Goal: Task Accomplishment & Management: Manage account settings

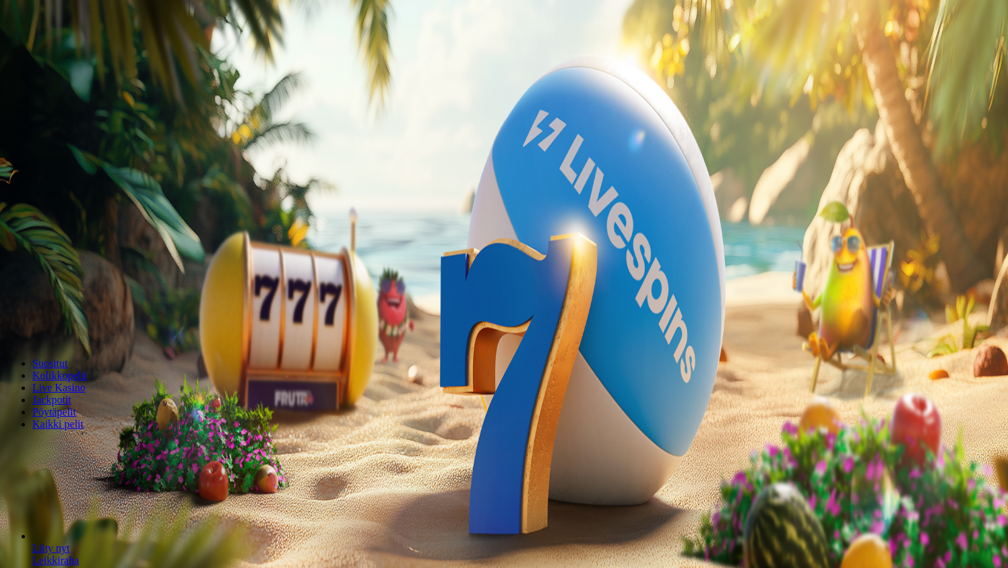
click at [27, 317] on span "plus icon" at bounding box center [27, 317] width 0 height 0
type input "***"
click at [76, 320] on button "Talleta ja pelaa" at bounding box center [40, 327] width 71 height 14
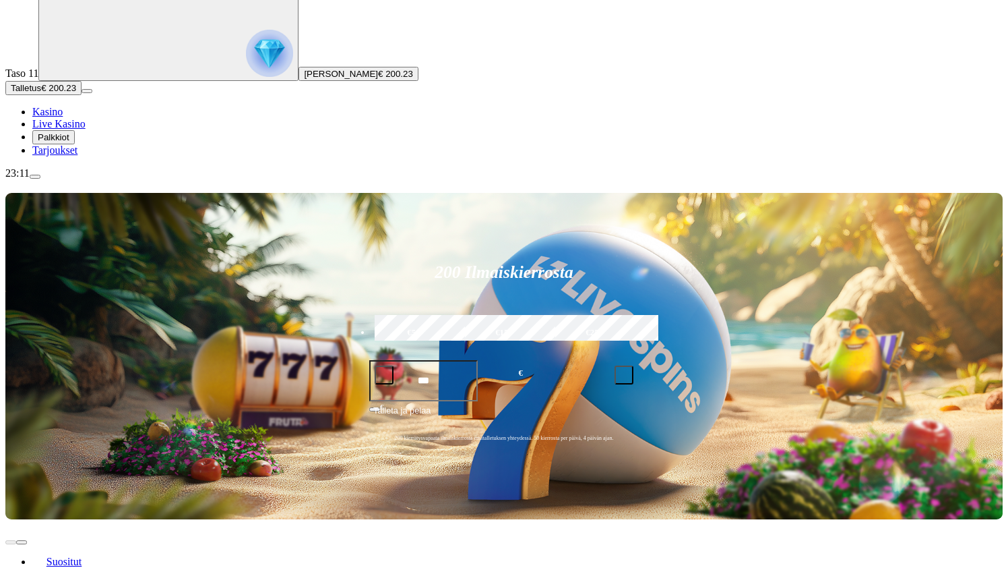
scroll to position [90, 0]
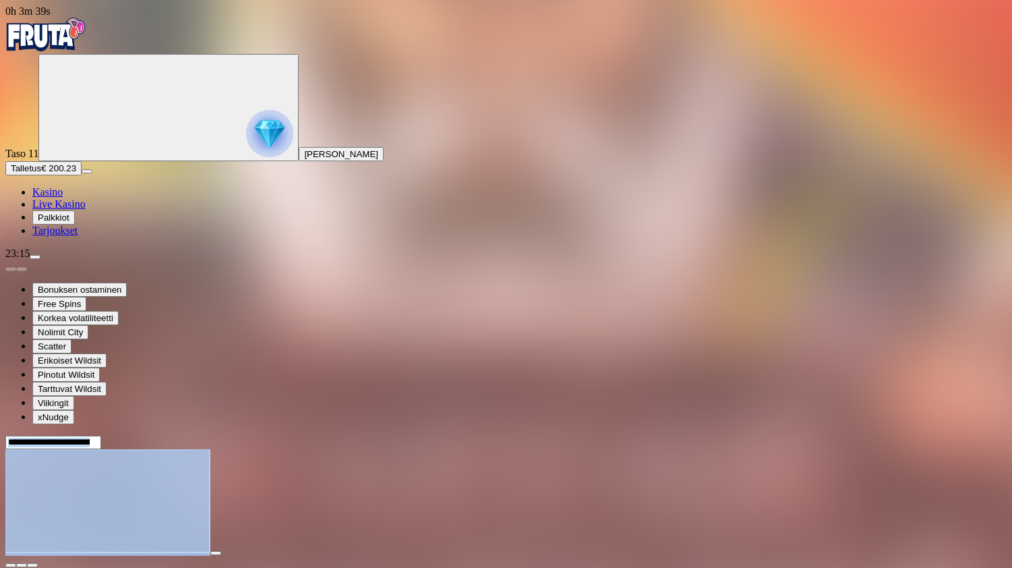
click at [366, 567] on html "0h 3m 39s Taso 11 Joni Juhani Hirvonen Talletus € 200.23 Kasino Live Kasino Pal…" at bounding box center [506, 352] width 1012 height 705
click at [11, 565] on span "close icon" at bounding box center [11, 565] width 0 height 0
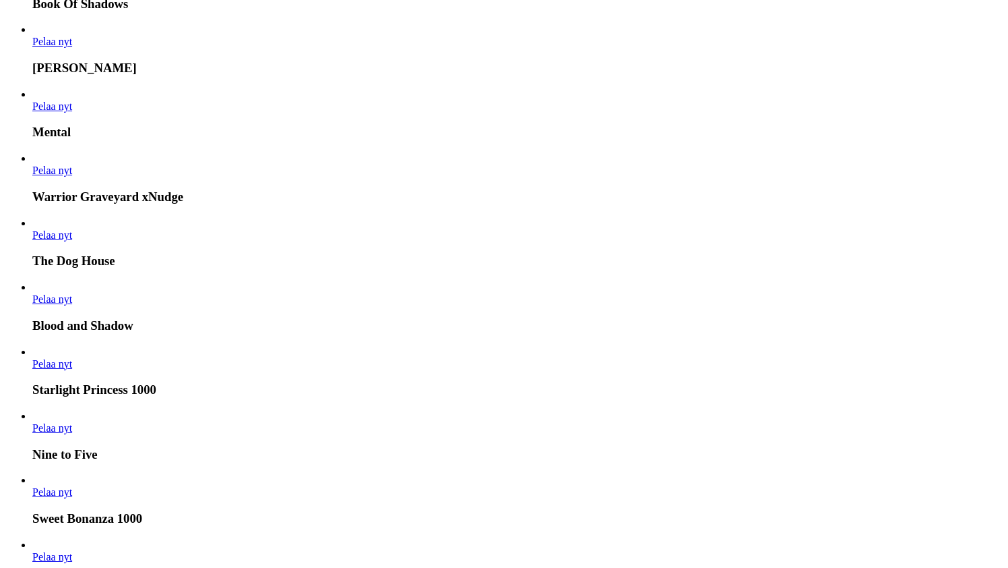
scroll to position [898, 0]
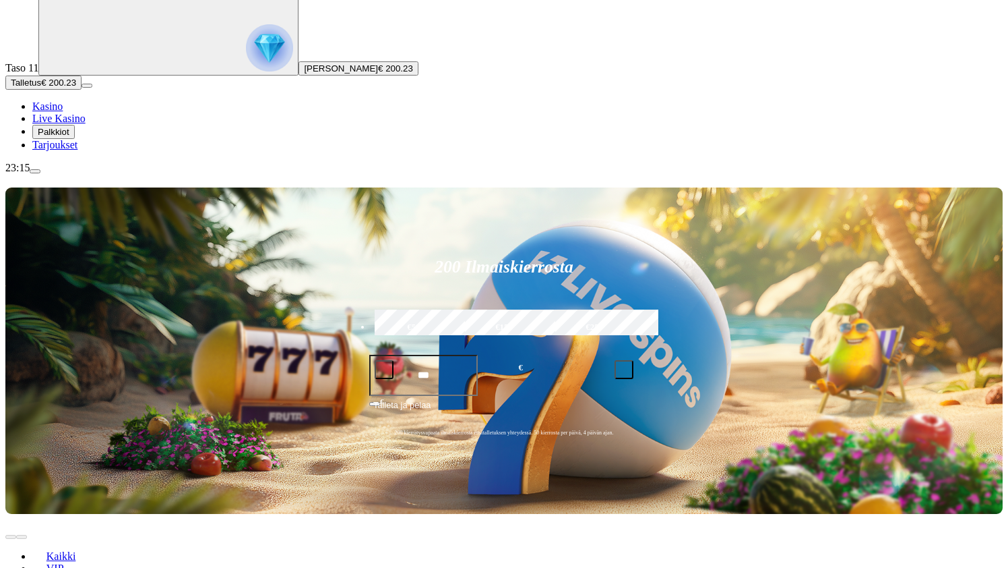
scroll to position [90, 0]
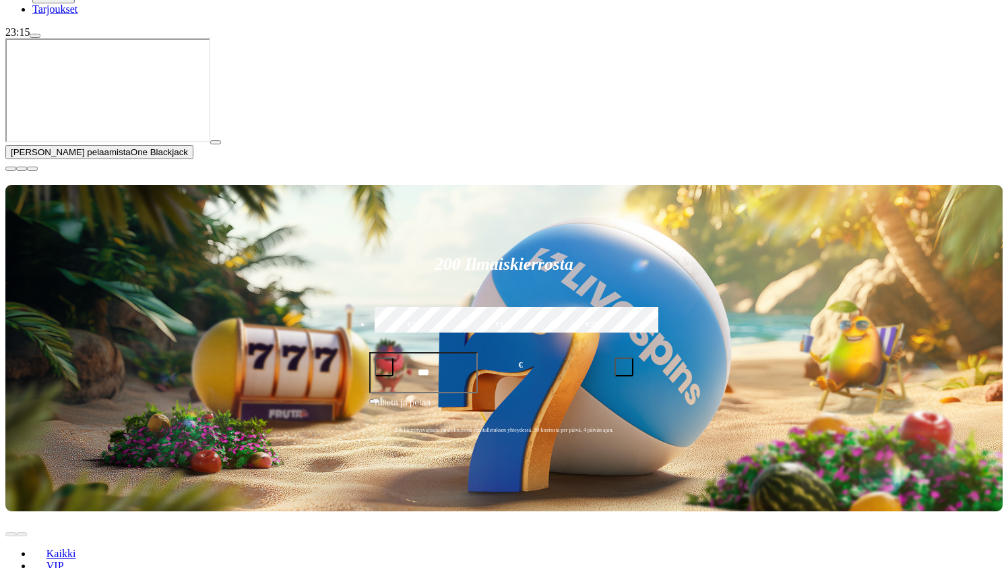
scroll to position [270, 0]
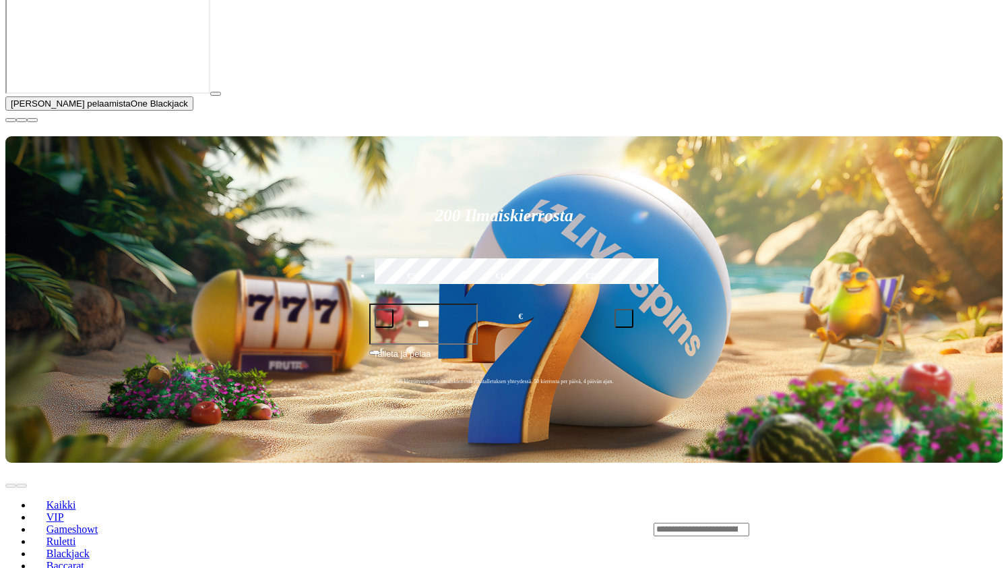
click at [11, 120] on span "close icon" at bounding box center [11, 120] width 0 height 0
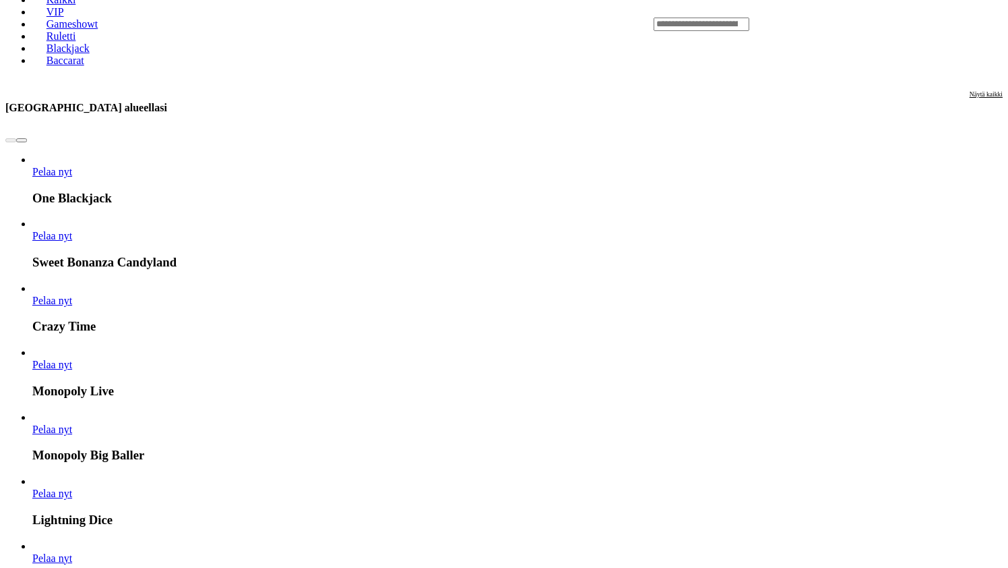
scroll to position [629, 0]
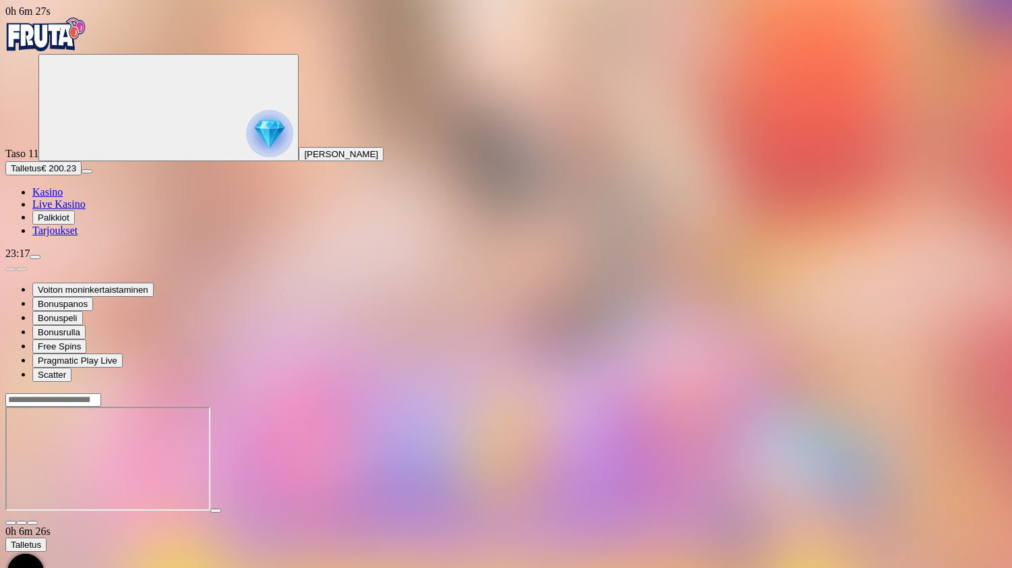
click at [11, 522] on span "close icon" at bounding box center [11, 522] width 0 height 0
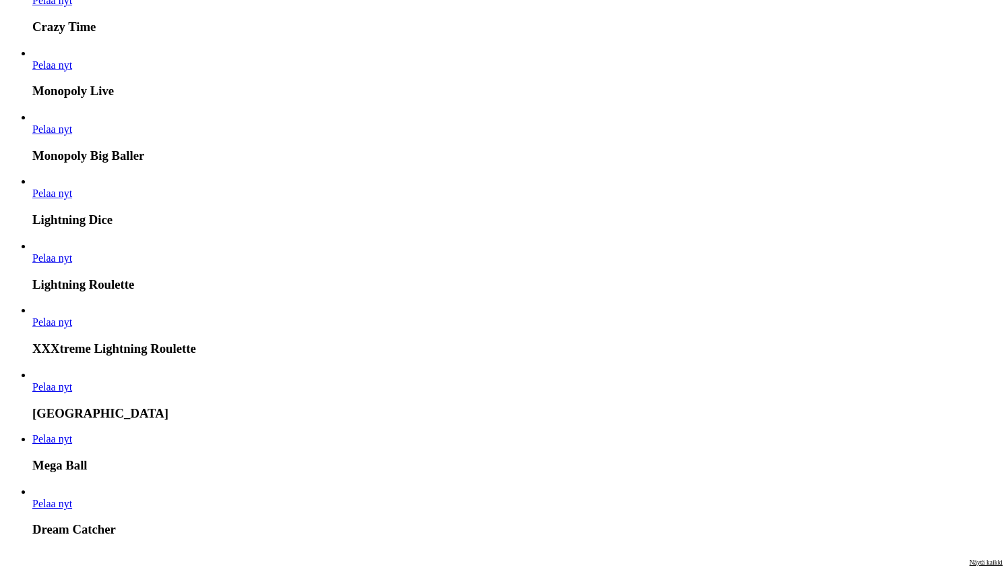
scroll to position [1078, 0]
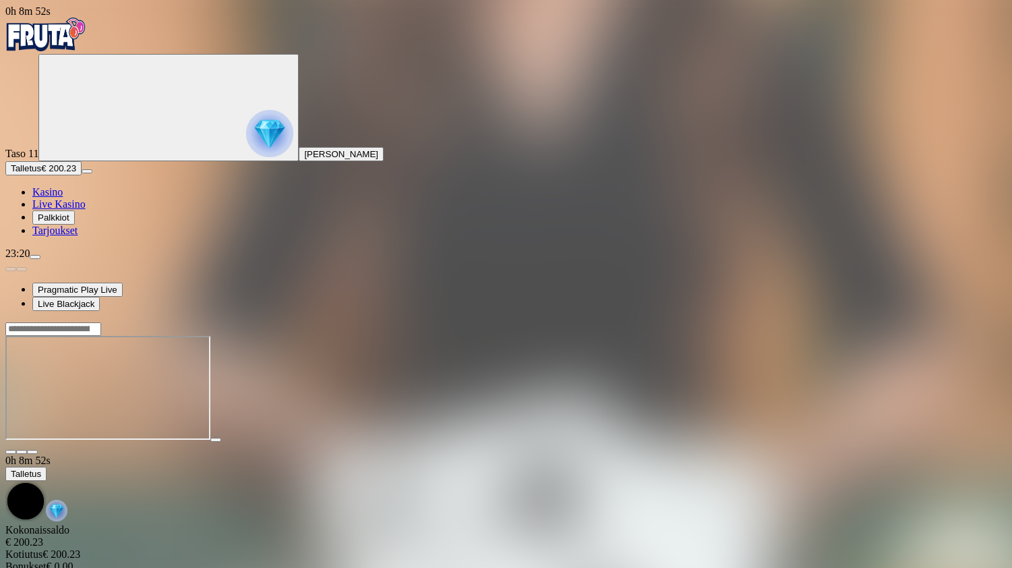
click at [11, 452] on span "close icon" at bounding box center [11, 452] width 0 height 0
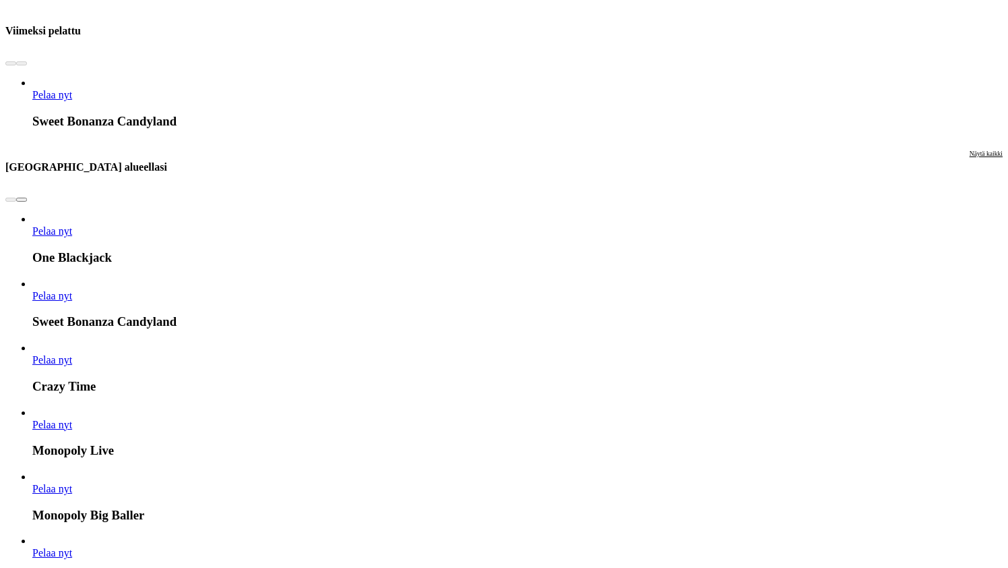
scroll to position [1258, 0]
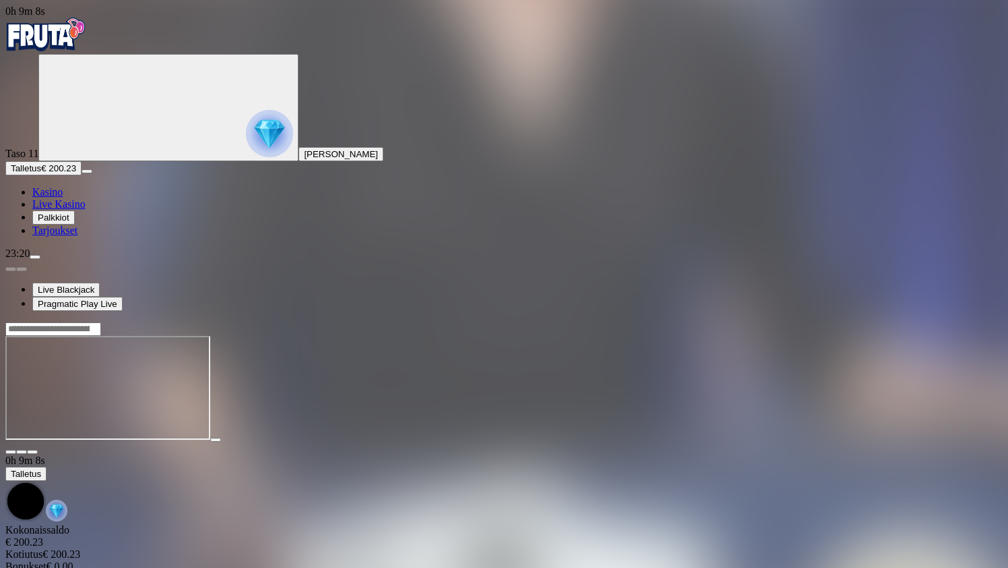
click at [80, 210] on span "Live Kasino" at bounding box center [58, 203] width 53 height 11
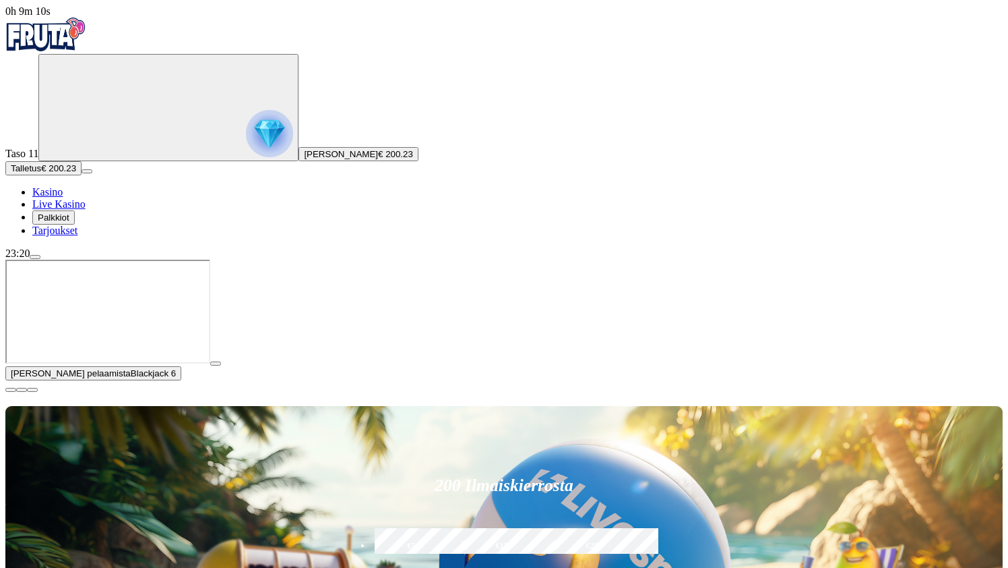
click at [216, 363] on span "play icon" at bounding box center [216, 363] width 0 height 0
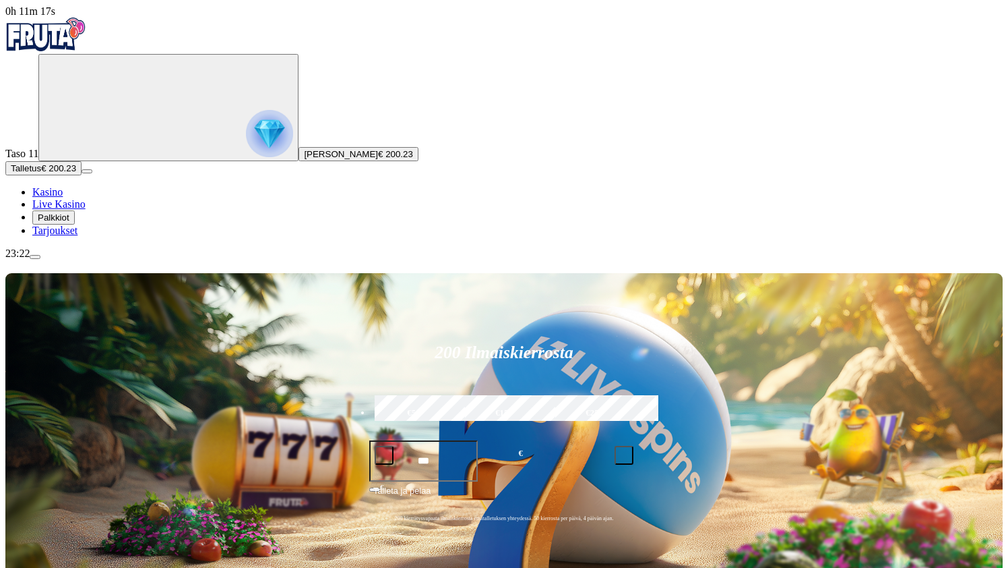
click at [63, 197] on span "Kasino" at bounding box center [47, 191] width 30 height 11
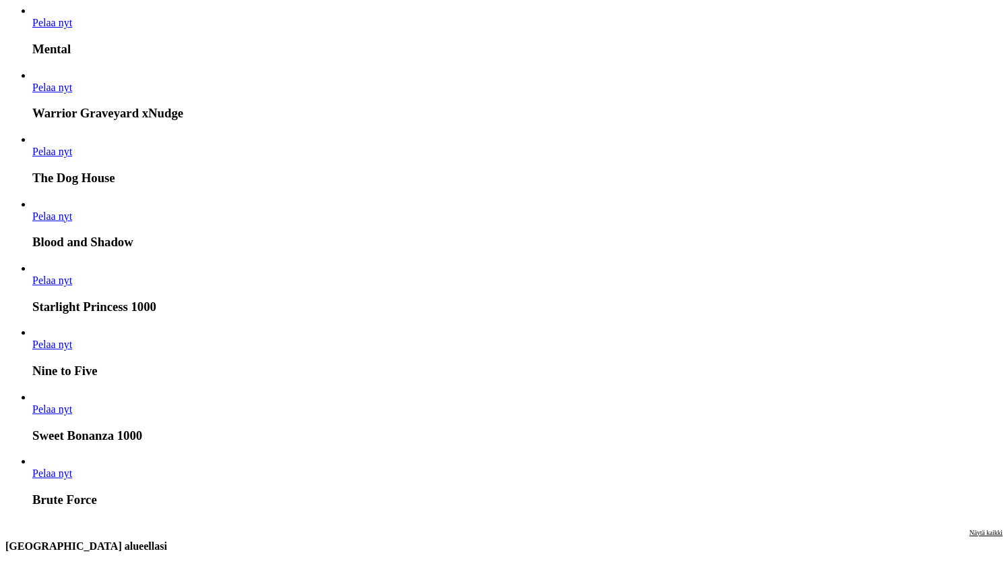
scroll to position [989, 0]
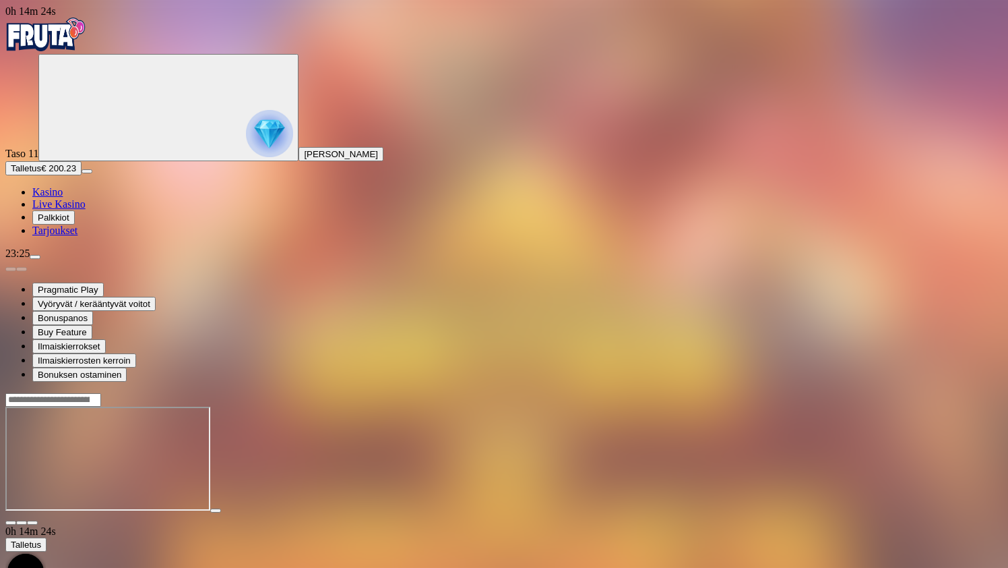
click at [11, 522] on span "close icon" at bounding box center [11, 522] width 0 height 0
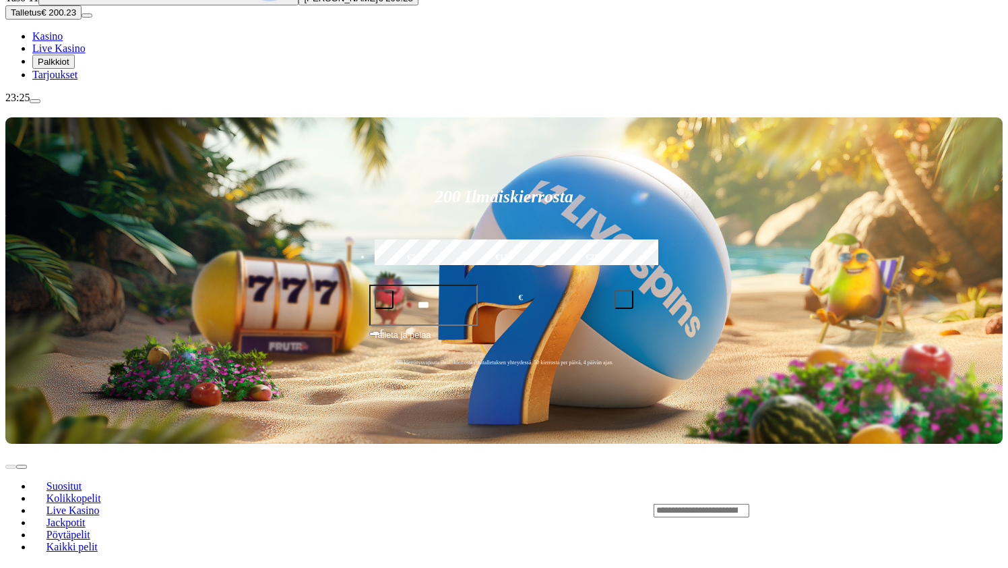
scroll to position [180, 0]
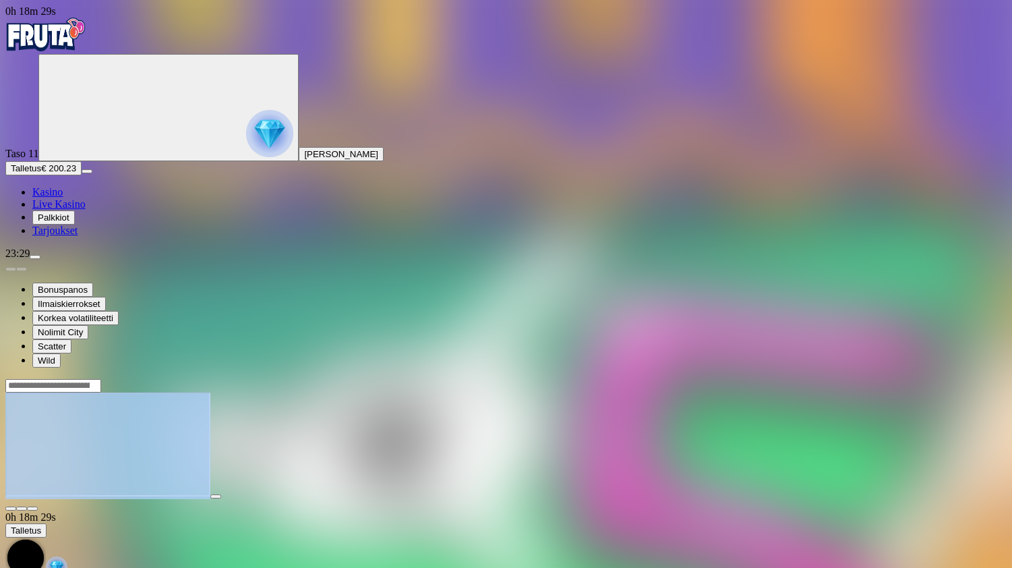
click at [979, 378] on main "0h 18m 29s Talletus Kokonaissaldo € 200.23 Kotiutus € 200.23 Bonukset € 0.00 Ta…" at bounding box center [505, 510] width 1001 height 265
drag, startPoint x: 979, startPoint y: 60, endPoint x: 973, endPoint y: 67, distance: 8.6
click at [11, 508] on span "close icon" at bounding box center [11, 508] width 0 height 0
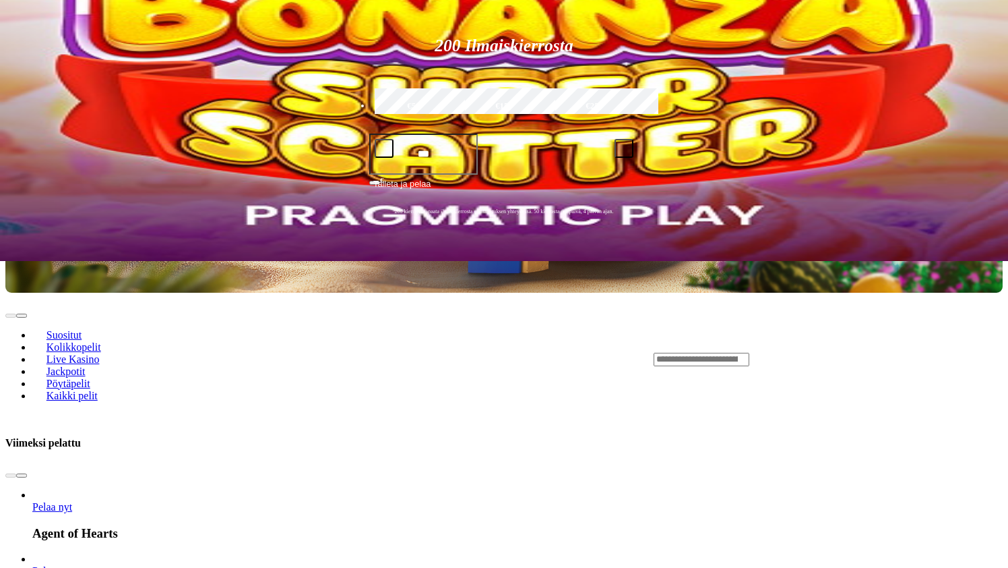
scroll to position [359, 0]
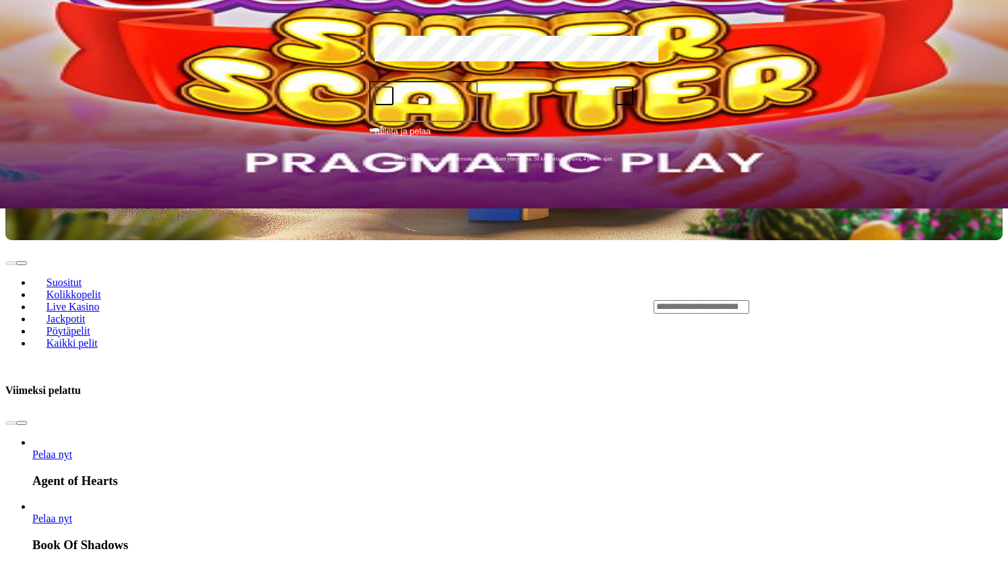
click at [22, 423] on span "chevron-right icon" at bounding box center [22, 423] width 0 height 0
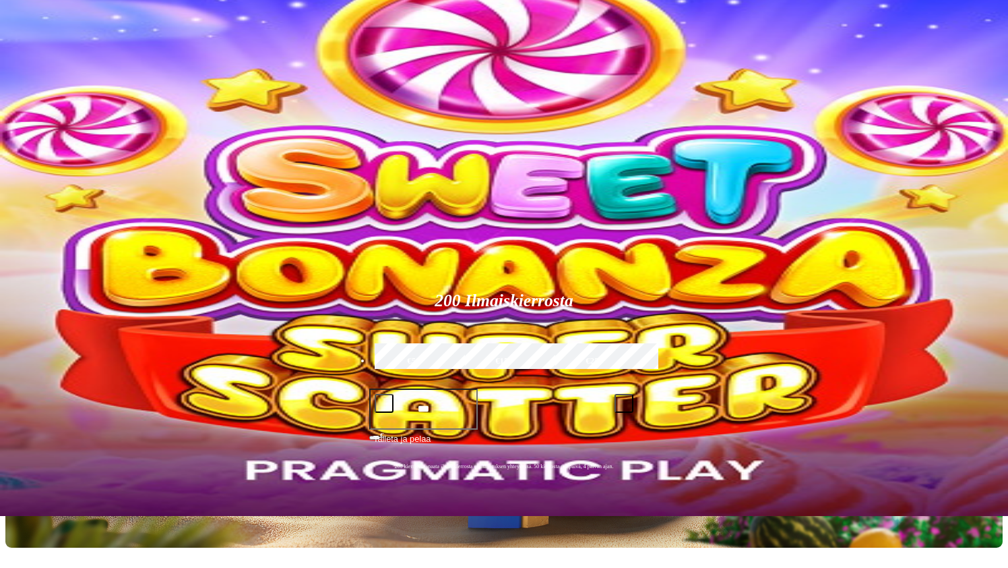
scroll to position [0, 0]
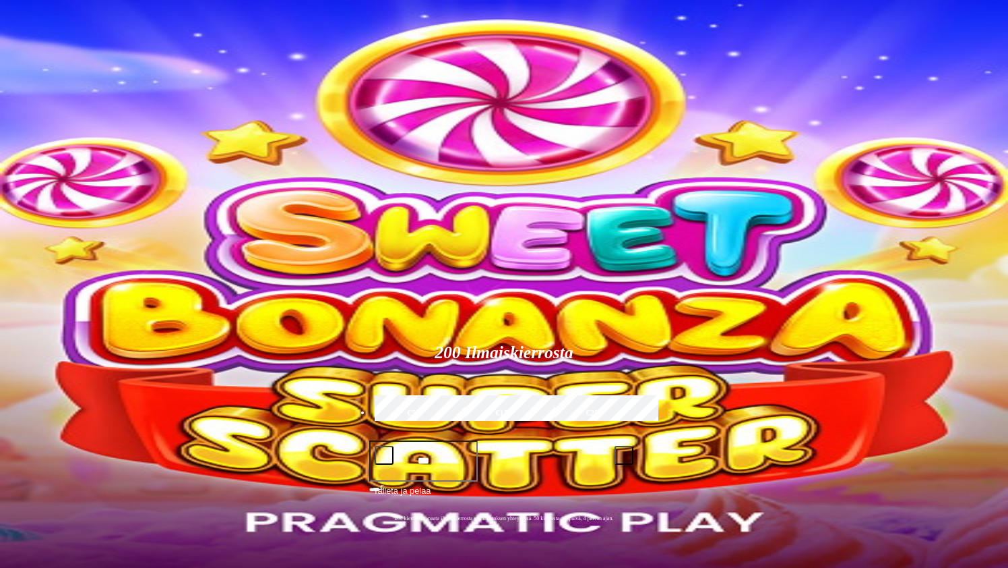
type input "*******"
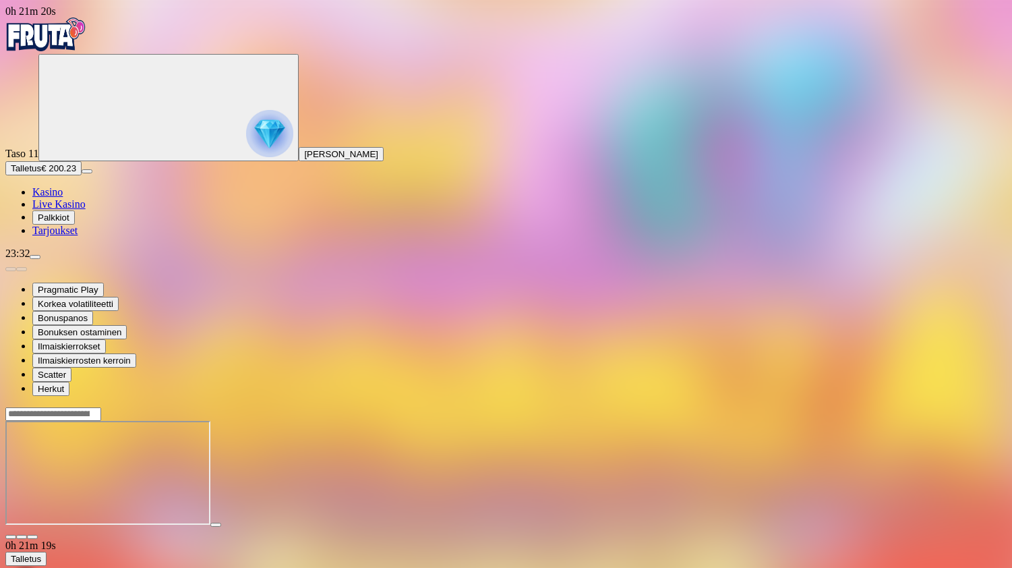
click at [74, 42] on img "Primary" at bounding box center [45, 35] width 81 height 34
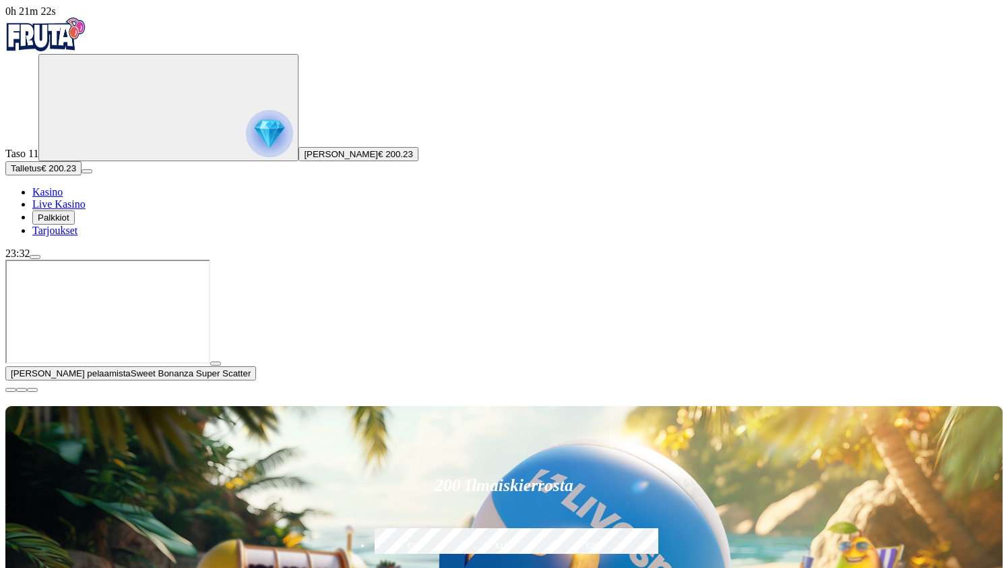
click at [11, 390] on span "close icon" at bounding box center [11, 390] width 0 height 0
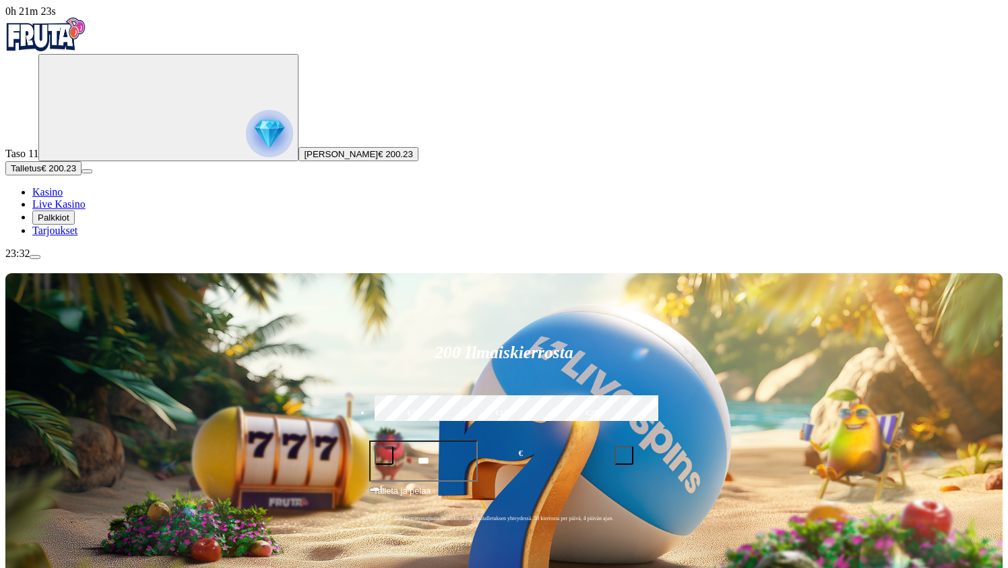
click at [478, 440] on input "***" at bounding box center [423, 460] width 109 height 41
type input "*"
type input "***"
click at [431, 484] on span "Talleta ja pelaa" at bounding box center [401, 496] width 57 height 24
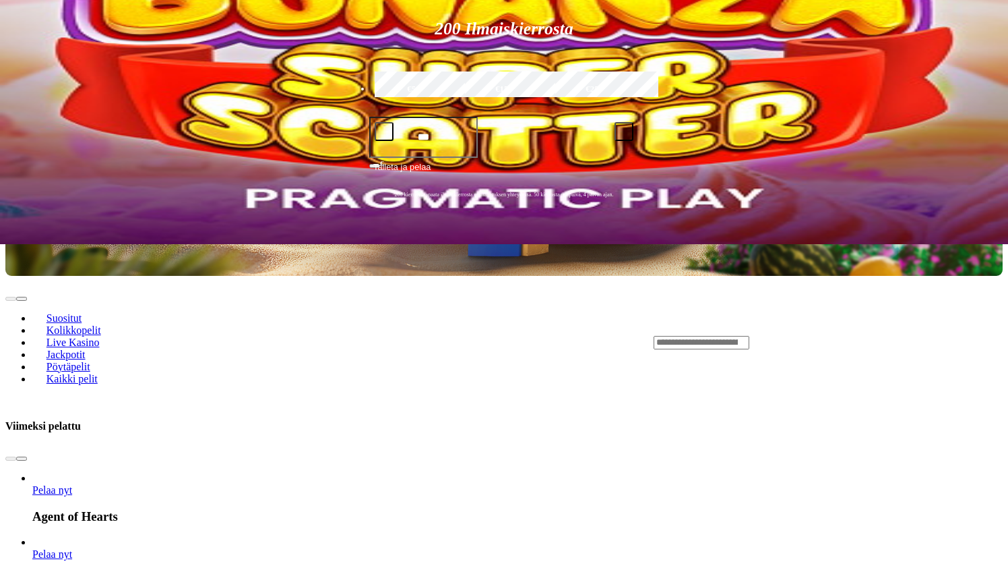
scroll to position [270, 0]
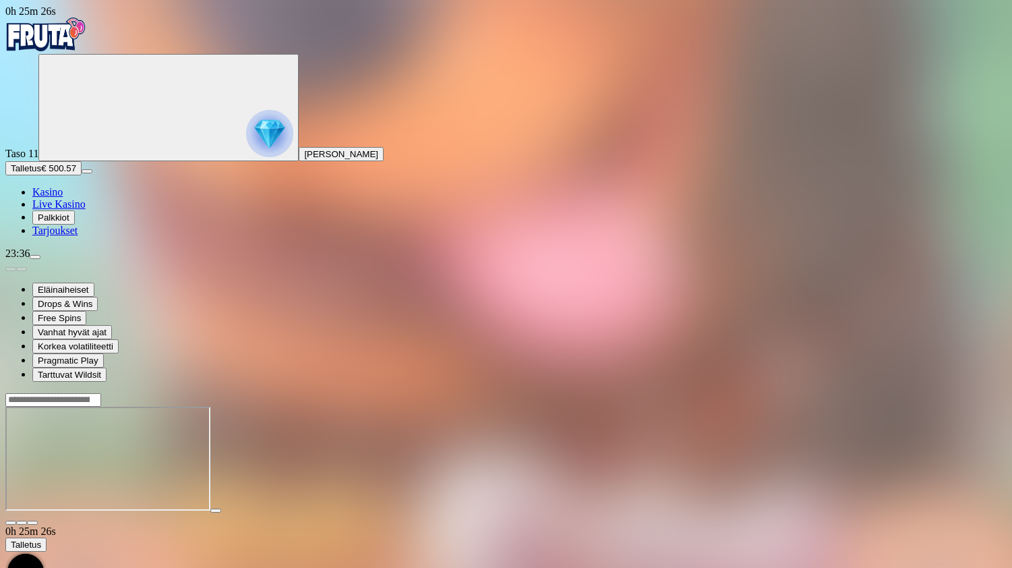
click at [11, 522] on span "close icon" at bounding box center [11, 522] width 0 height 0
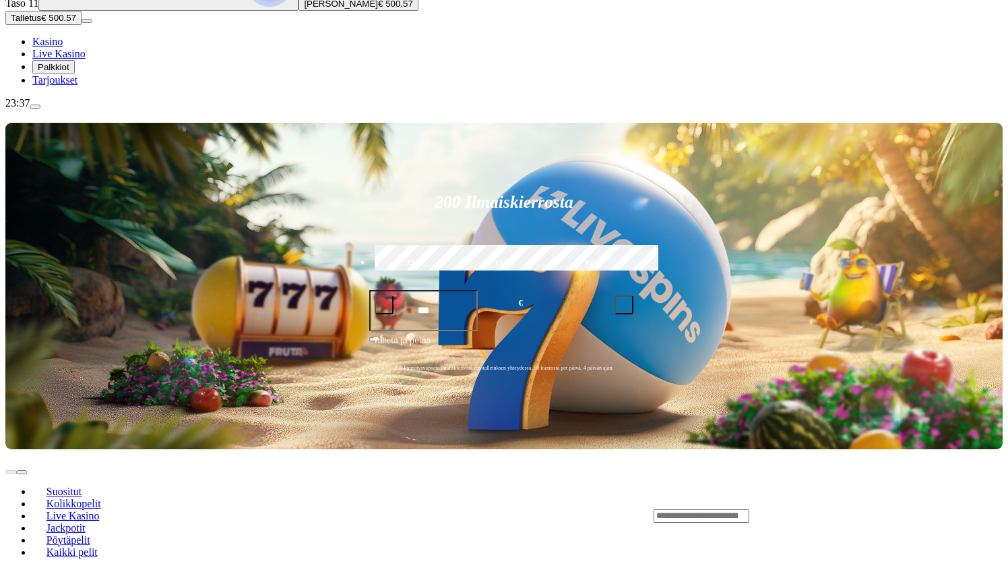
scroll to position [180, 0]
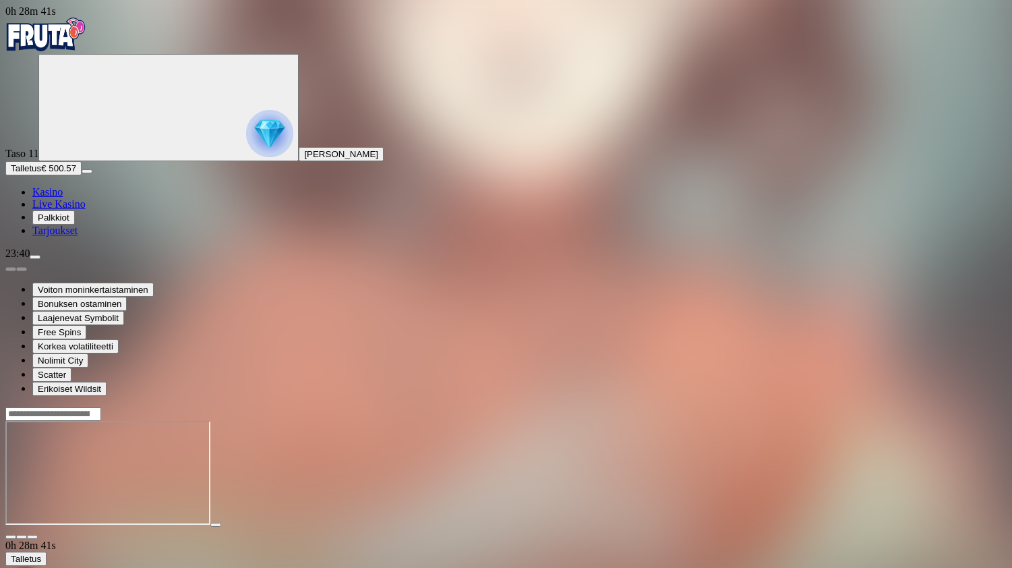
click at [11, 537] on span "close icon" at bounding box center [11, 537] width 0 height 0
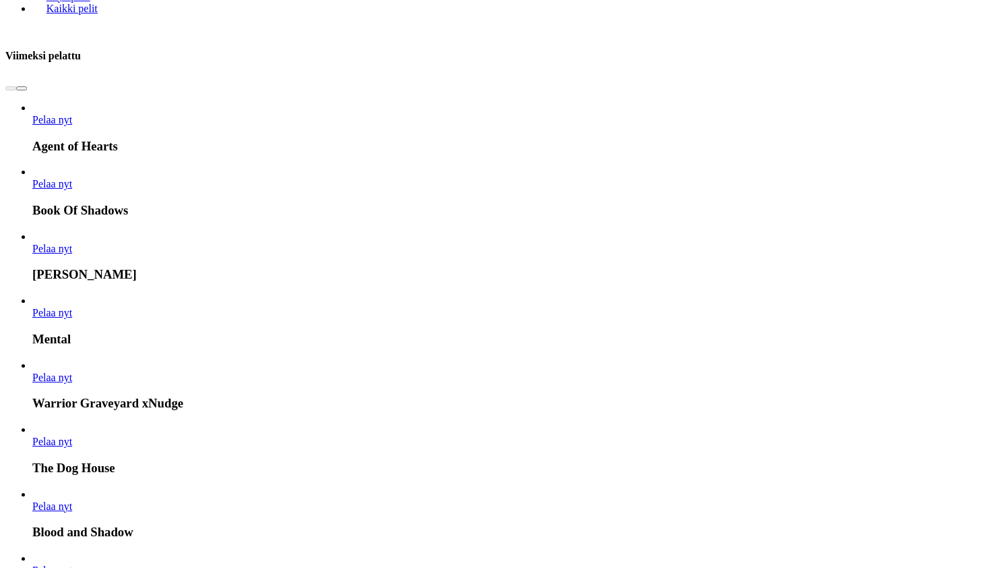
scroll to position [719, 0]
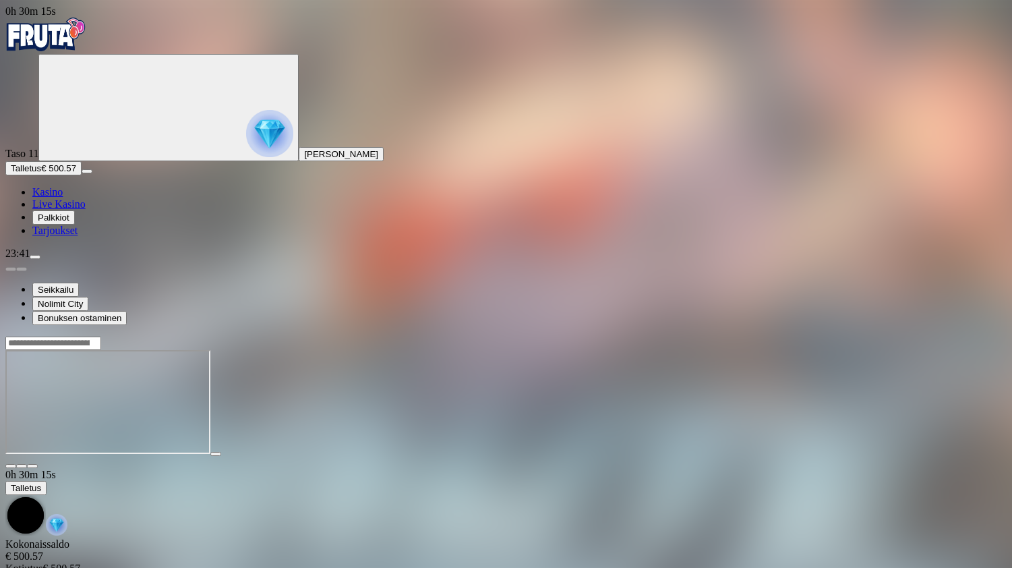
click at [11, 466] on span "close icon" at bounding box center [11, 466] width 0 height 0
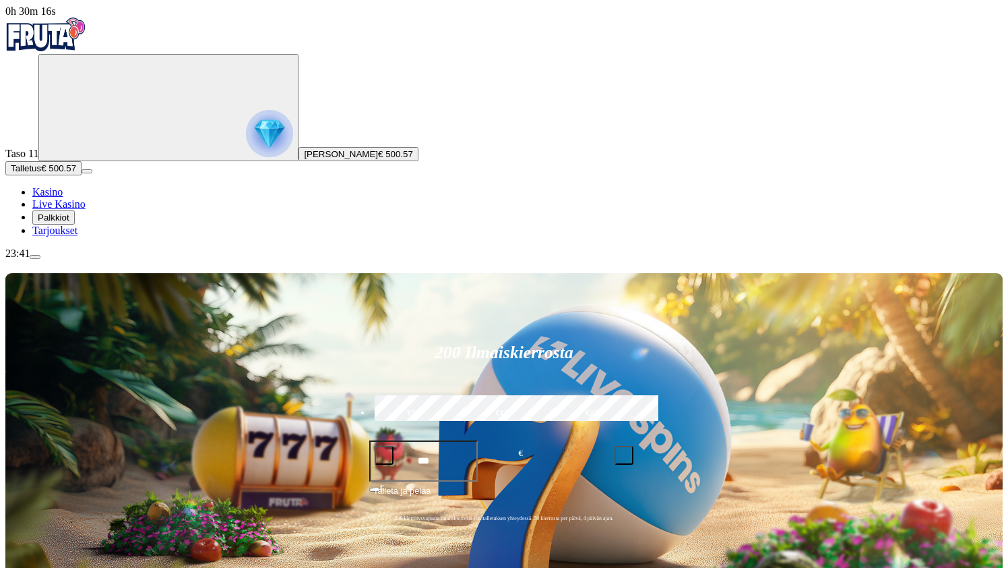
click at [86, 210] on span "Live Kasino" at bounding box center [58, 203] width 53 height 11
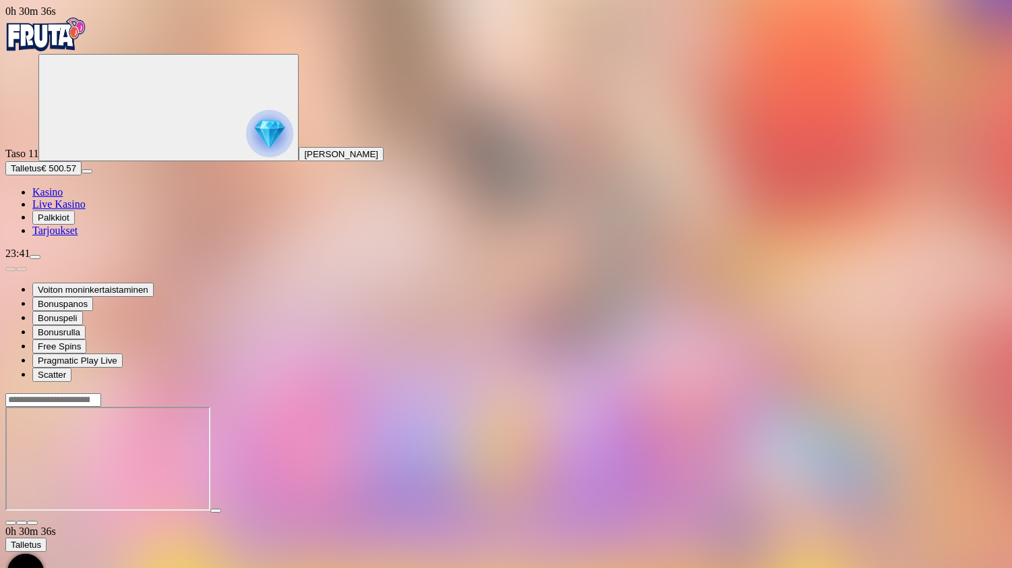
click at [11, 522] on span "close icon" at bounding box center [11, 522] width 0 height 0
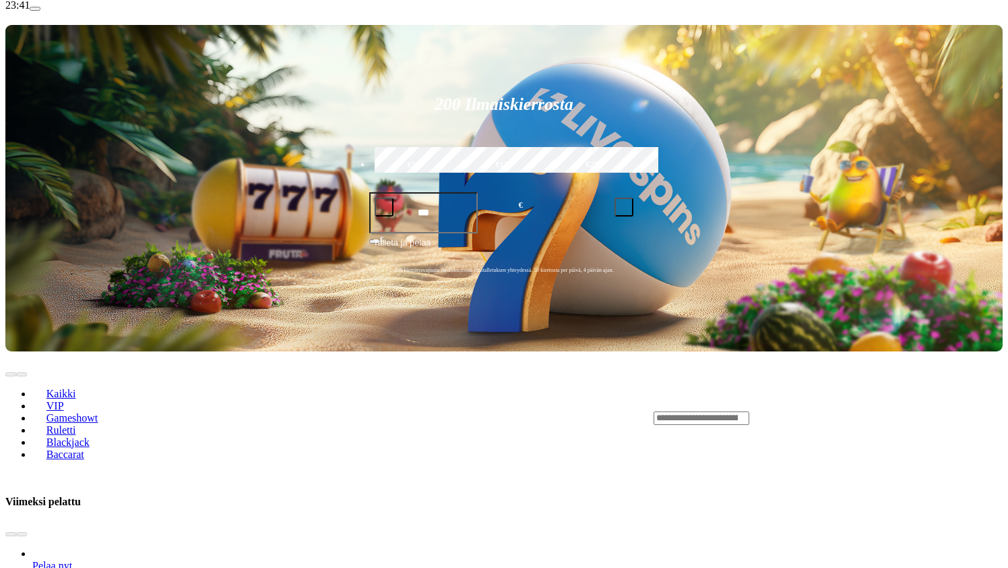
scroll to position [359, 0]
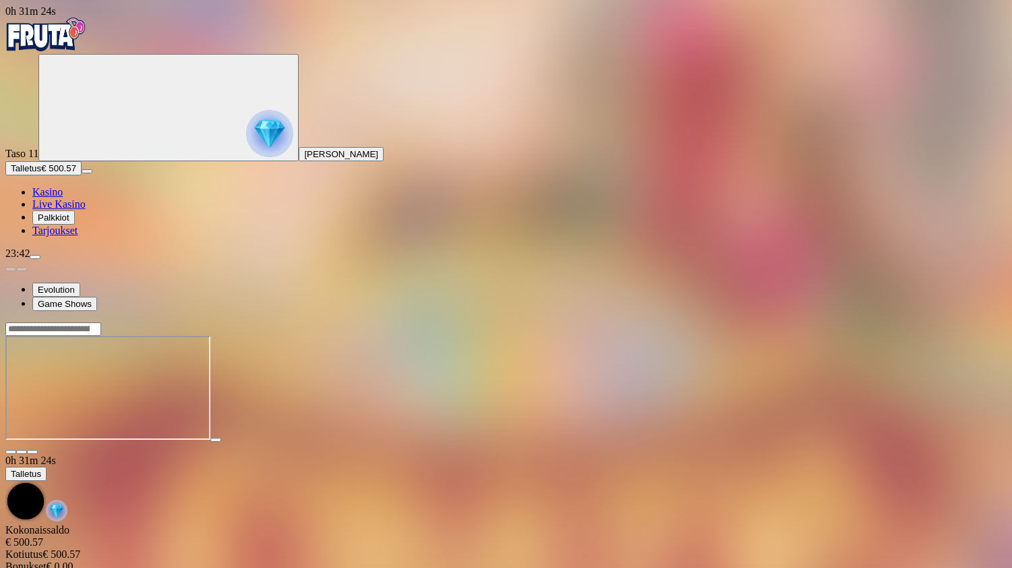
click at [11, 452] on span "close icon" at bounding box center [11, 452] width 0 height 0
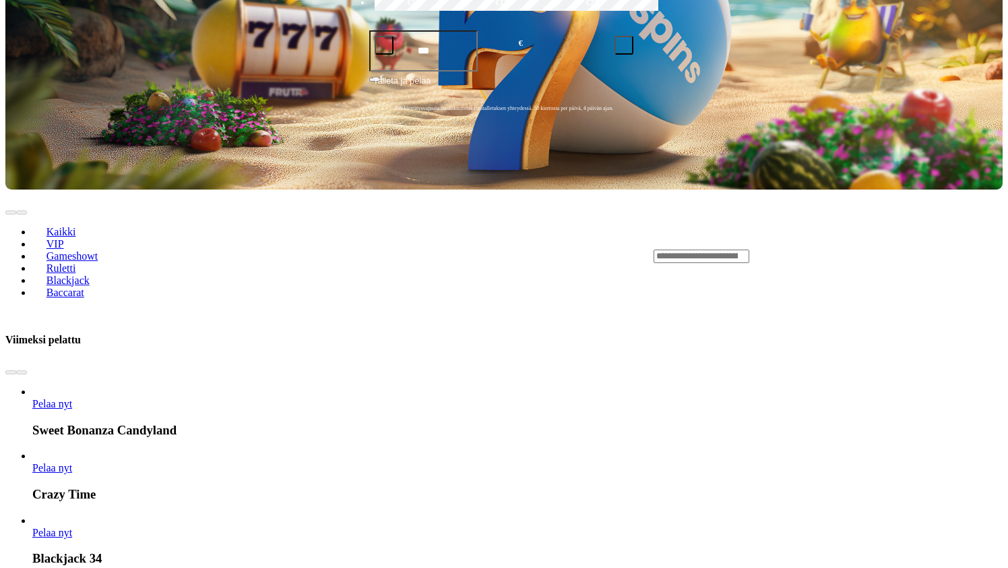
scroll to position [450, 0]
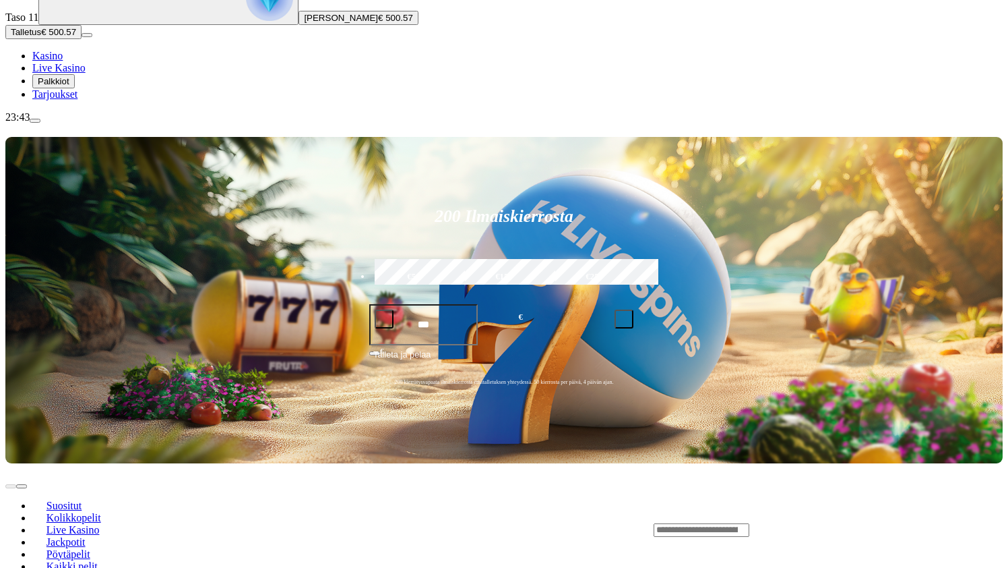
scroll to position [180, 0]
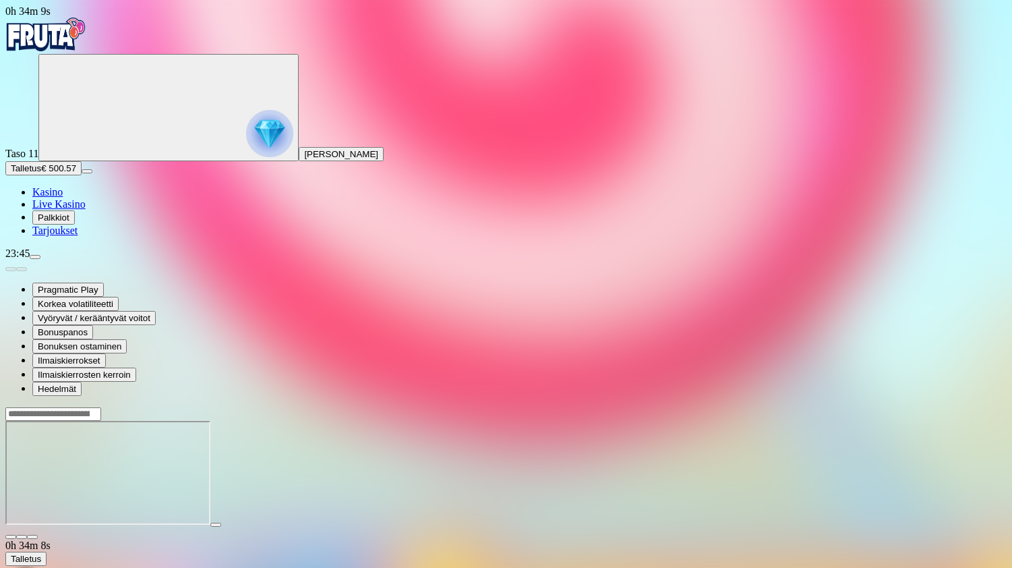
click at [11, 537] on span "close icon" at bounding box center [11, 537] width 0 height 0
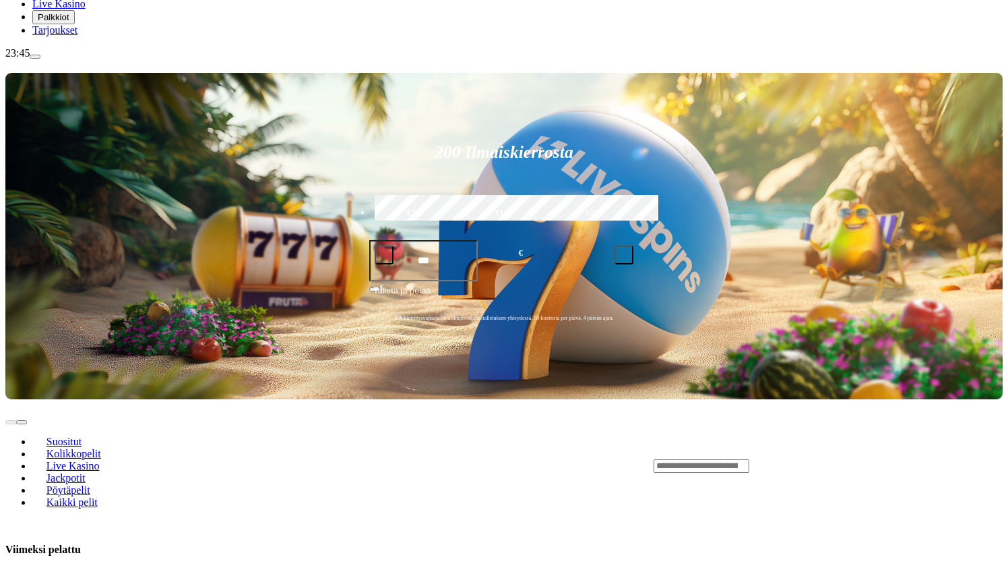
scroll to position [180, 0]
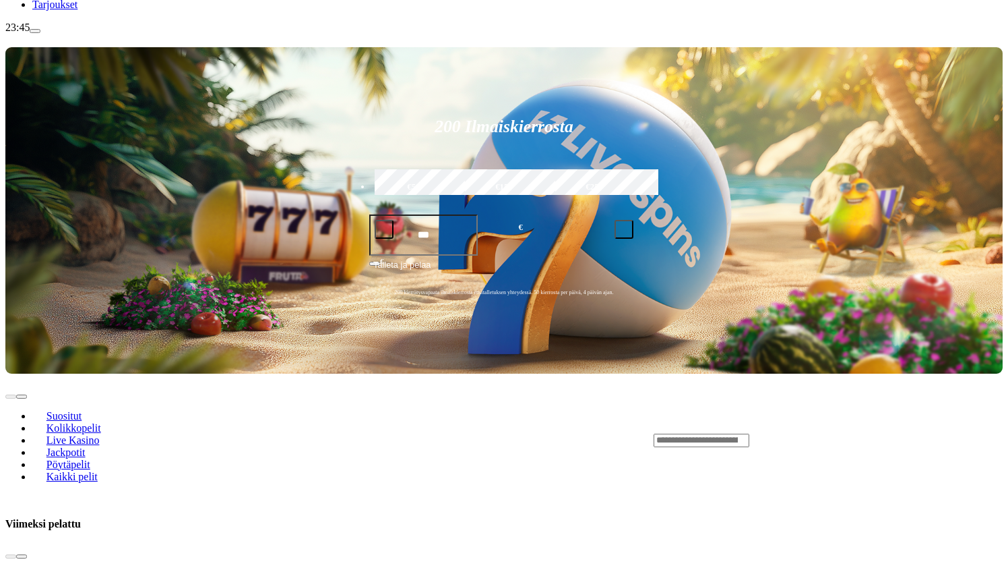
click at [805, 433] on div "Lobby" at bounding box center [828, 440] width 349 height 14
click at [749, 433] on input "Search" at bounding box center [702, 439] width 96 height 13
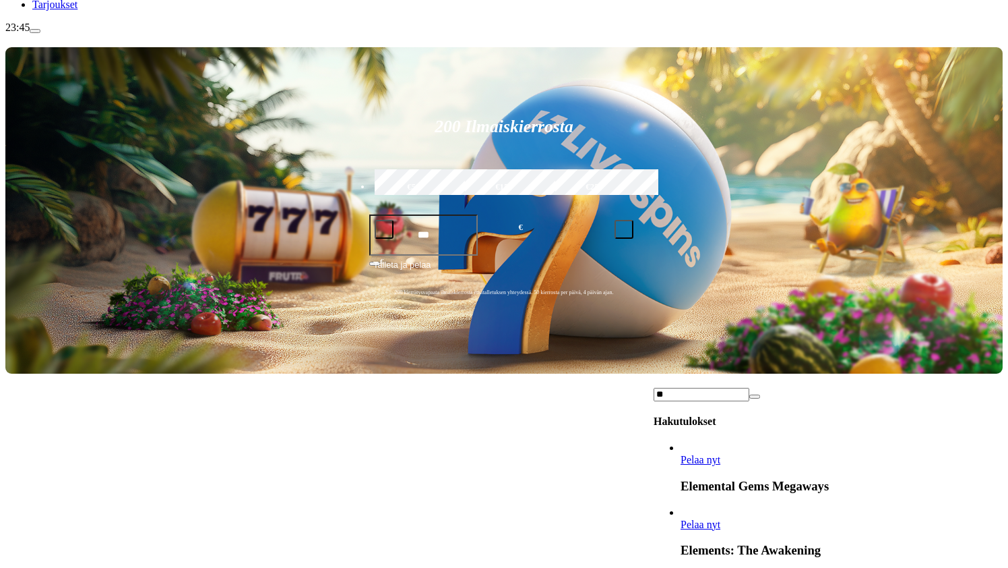
type input "*"
drag, startPoint x: 791, startPoint y: 119, endPoint x: 681, endPoint y: 119, distance: 109.2
type input "******"
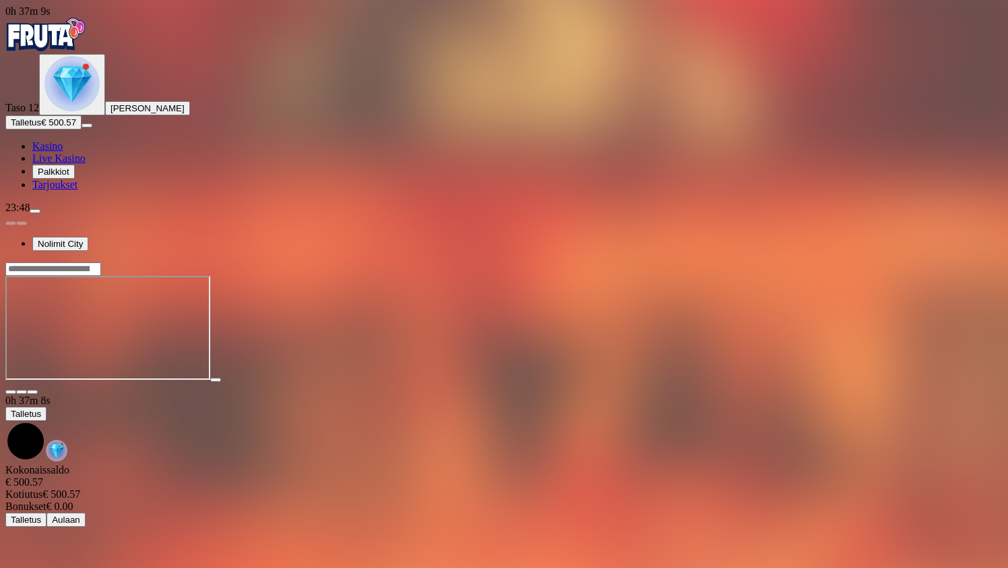
click at [80, 111] on img "Primary" at bounding box center [71, 83] width 55 height 55
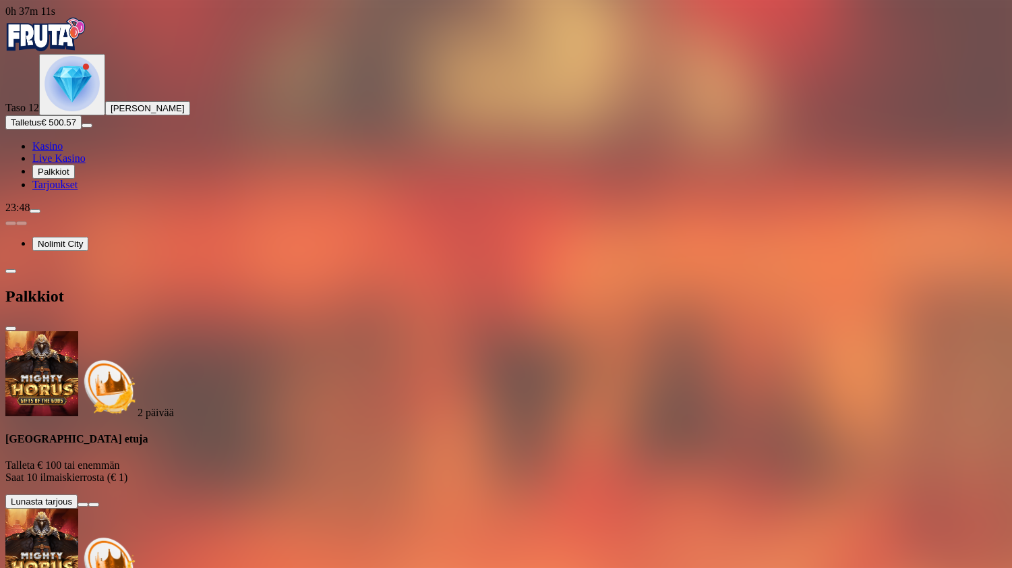
scroll to position [27, 0]
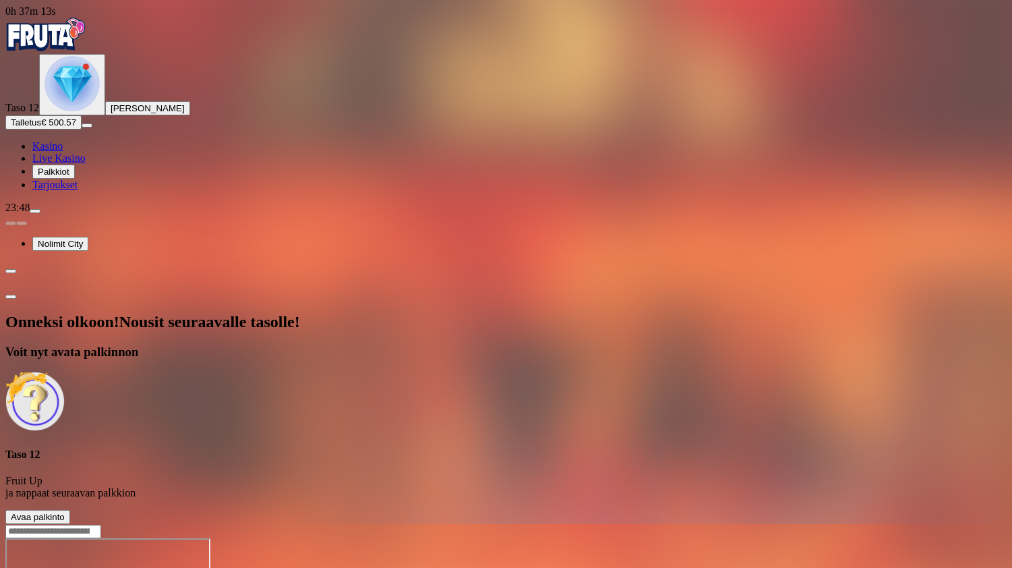
click at [65, 512] on span "Avaa palkinto" at bounding box center [38, 517] width 54 height 10
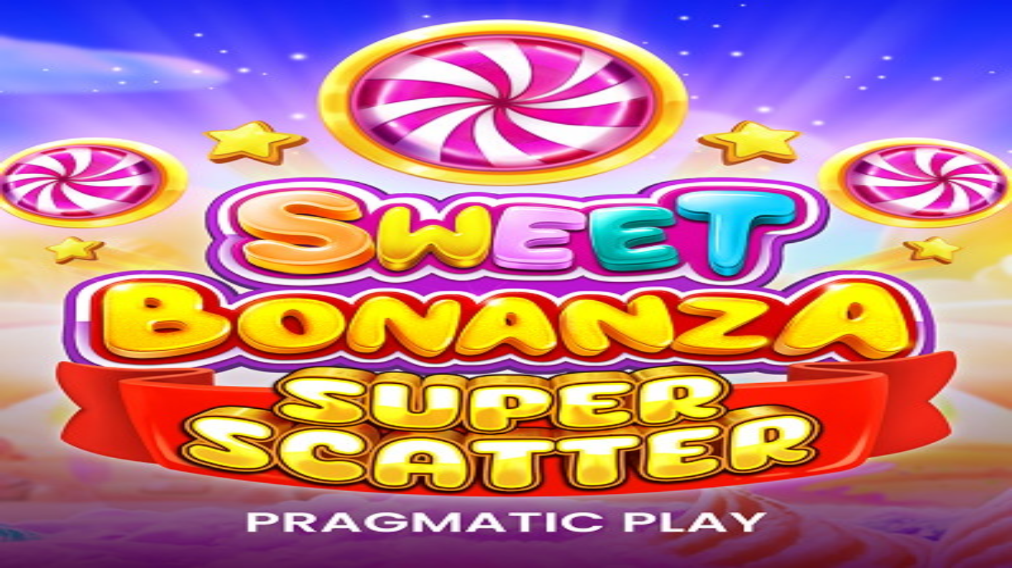
click at [86, 35] on img "Primary" at bounding box center [45, 35] width 81 height 34
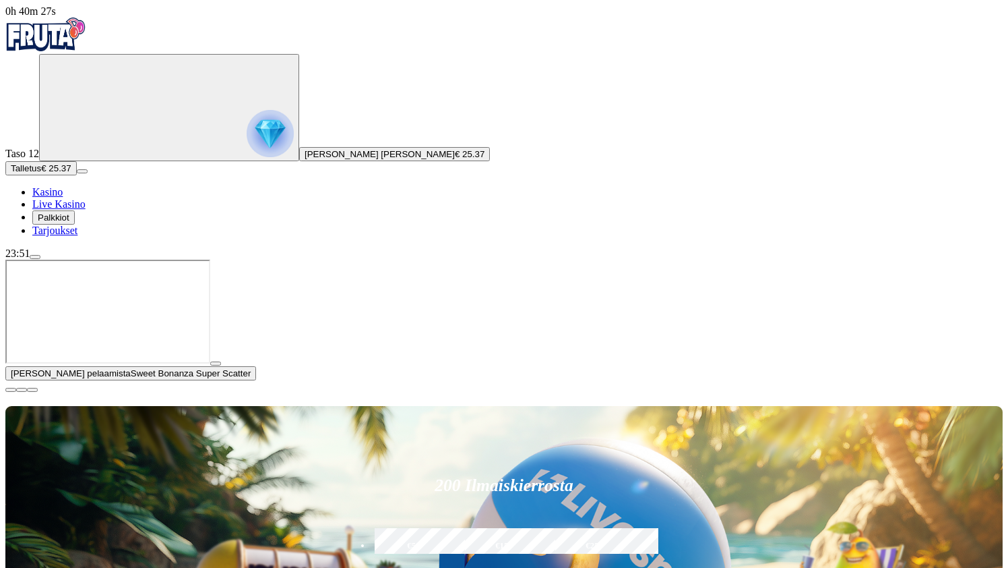
click at [41, 173] on span "Talletus" at bounding box center [26, 168] width 30 height 10
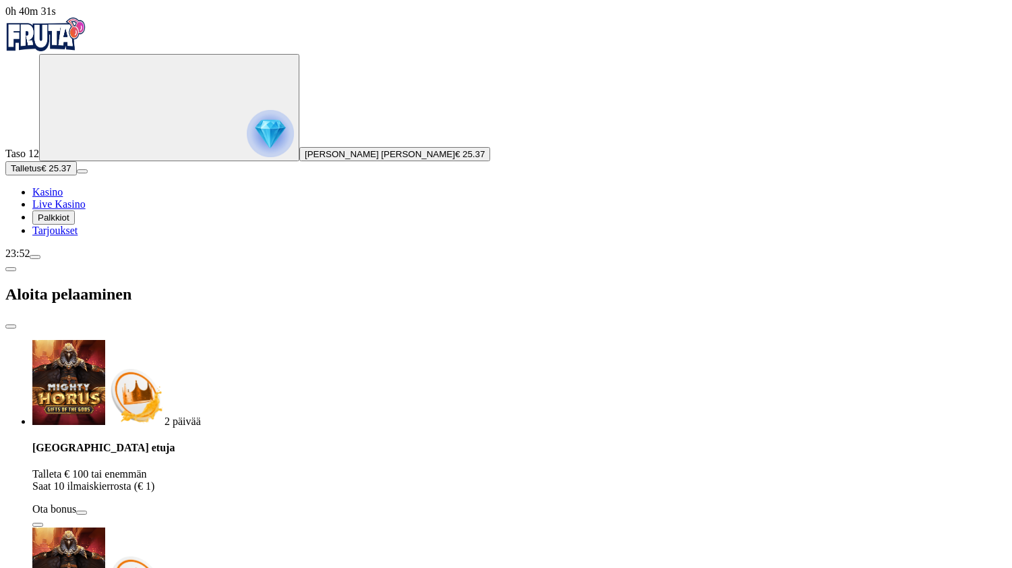
type input "*"
type input "****"
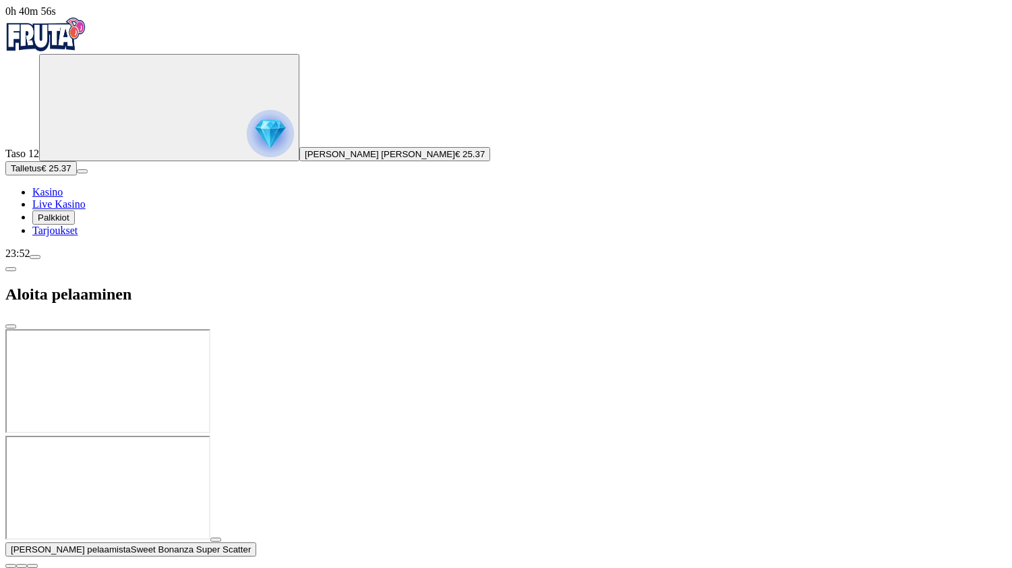
click at [991, 435] on div at bounding box center [505, 435] width 1001 height 0
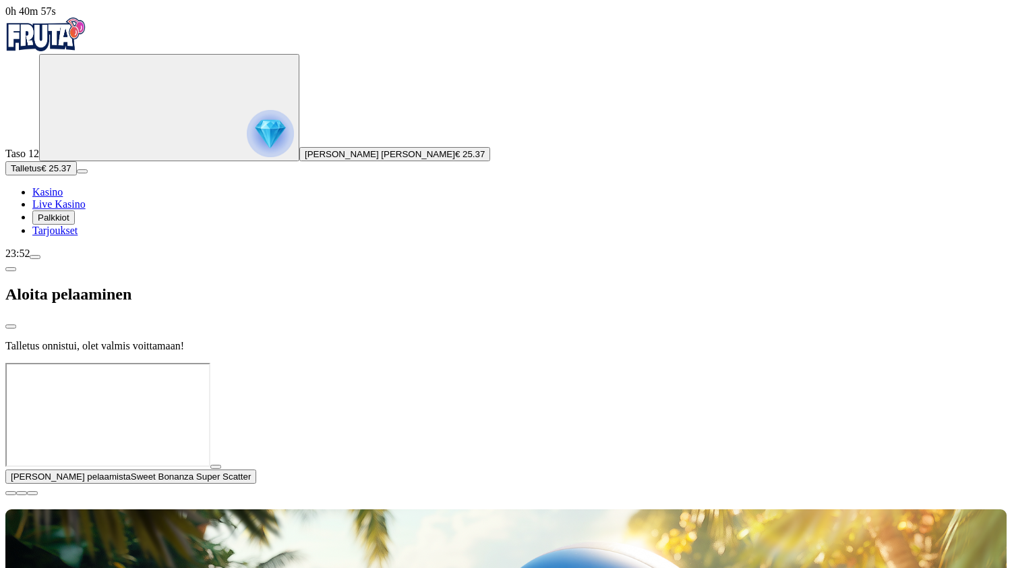
click at [993, 363] on div at bounding box center [505, 363] width 1001 height 0
click at [650, 363] on div at bounding box center [505, 363] width 1001 height 0
click at [987, 363] on div at bounding box center [505, 363] width 1001 height 0
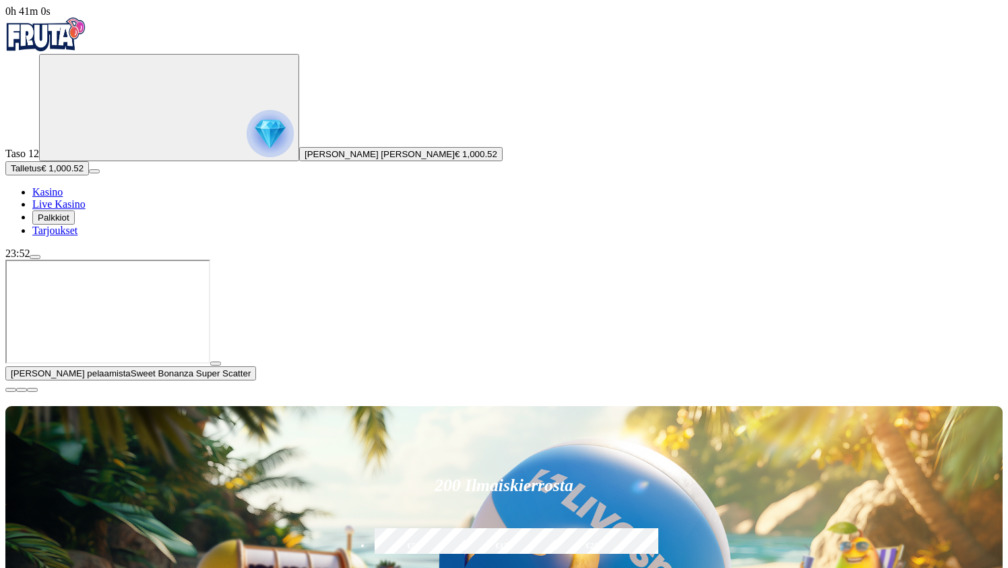
click at [11, 390] on span "close icon" at bounding box center [11, 390] width 0 height 0
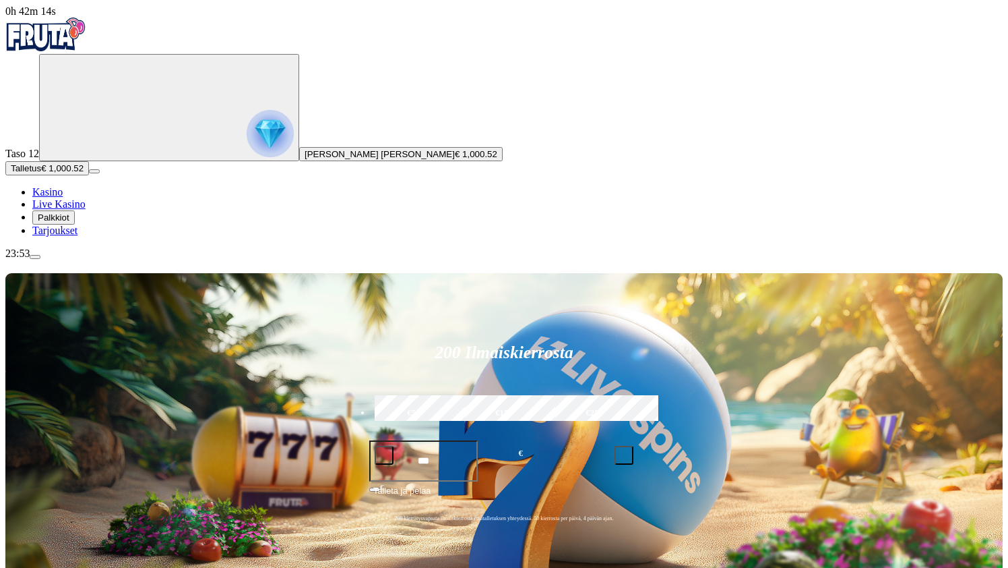
type input "******"
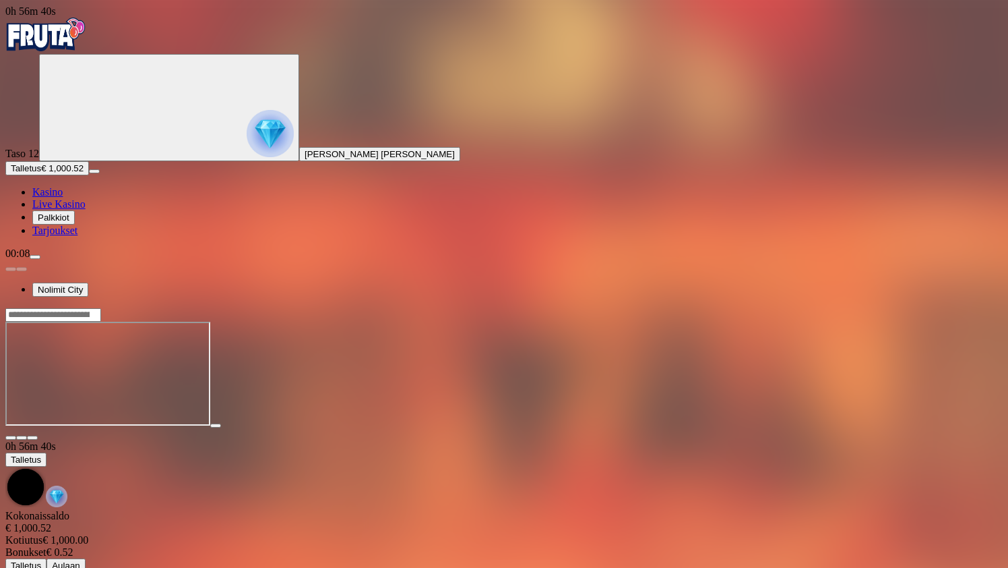
click at [11, 437] on span "close icon" at bounding box center [11, 437] width 0 height 0
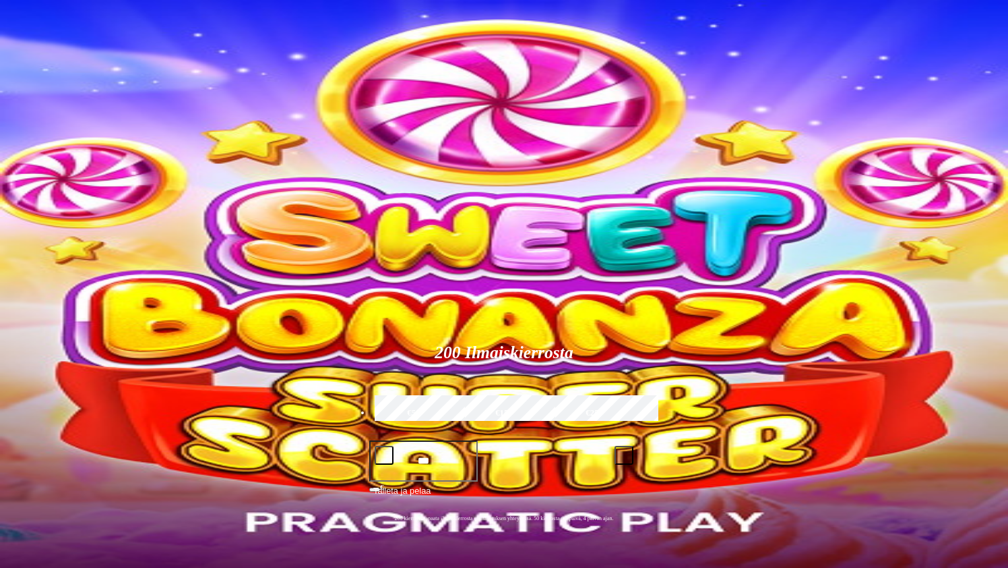
drag, startPoint x: 821, startPoint y: 291, endPoint x: 814, endPoint y: 293, distance: 7.5
type input "******"
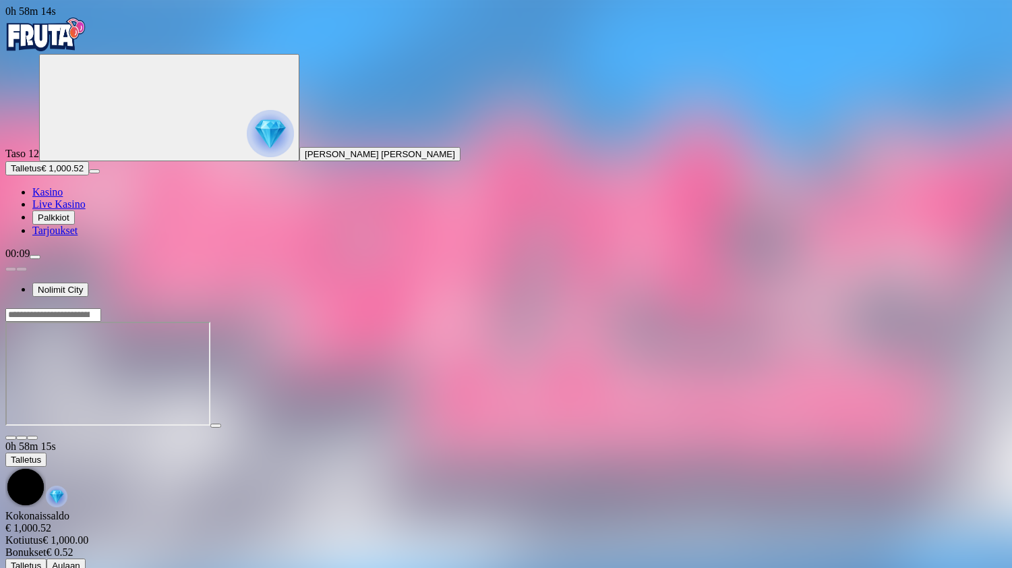
click at [11, 437] on span "close icon" at bounding box center [11, 437] width 0 height 0
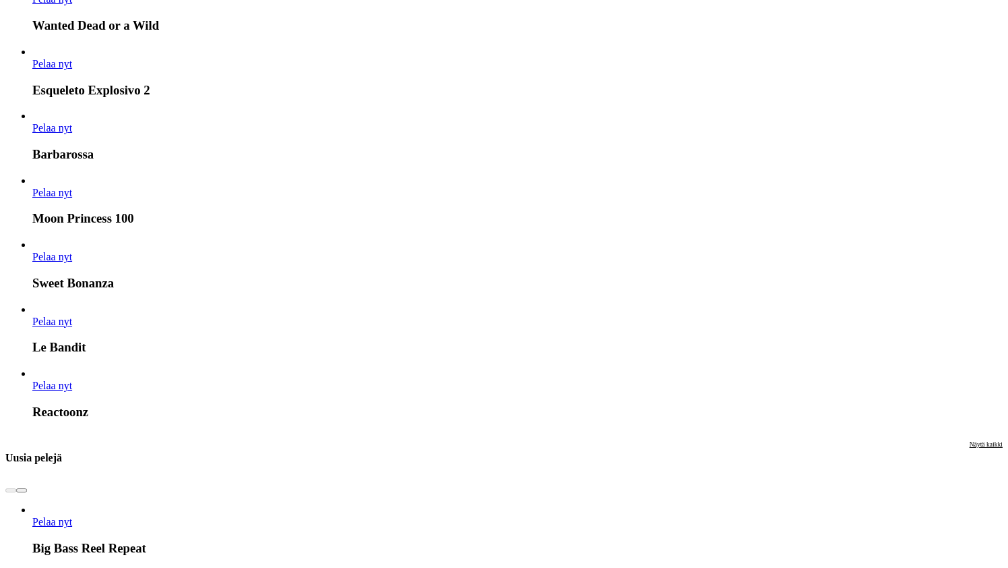
scroll to position [1887, 0]
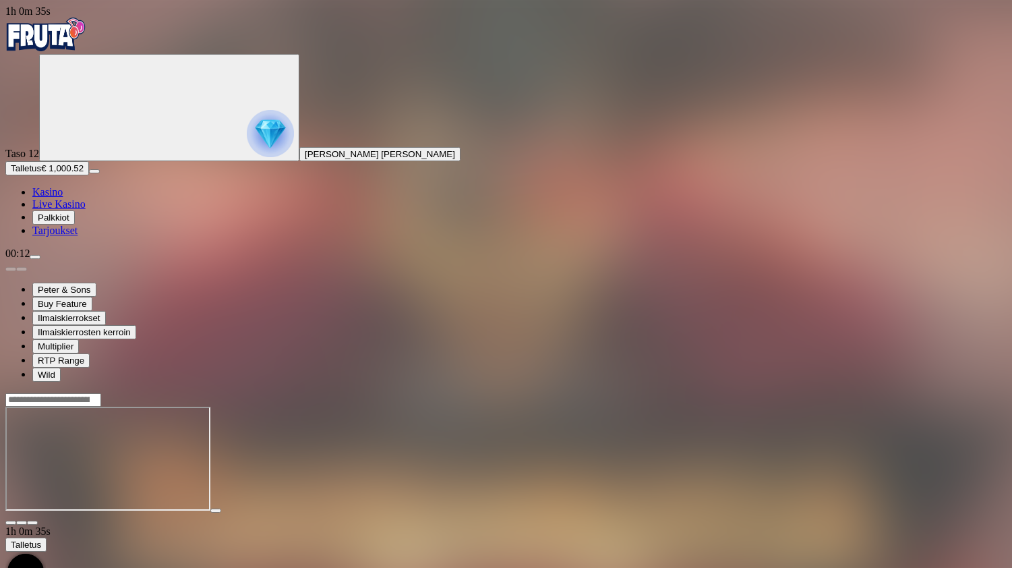
click at [89, 175] on button "Talletus € 1,000.52" at bounding box center [47, 168] width 84 height 14
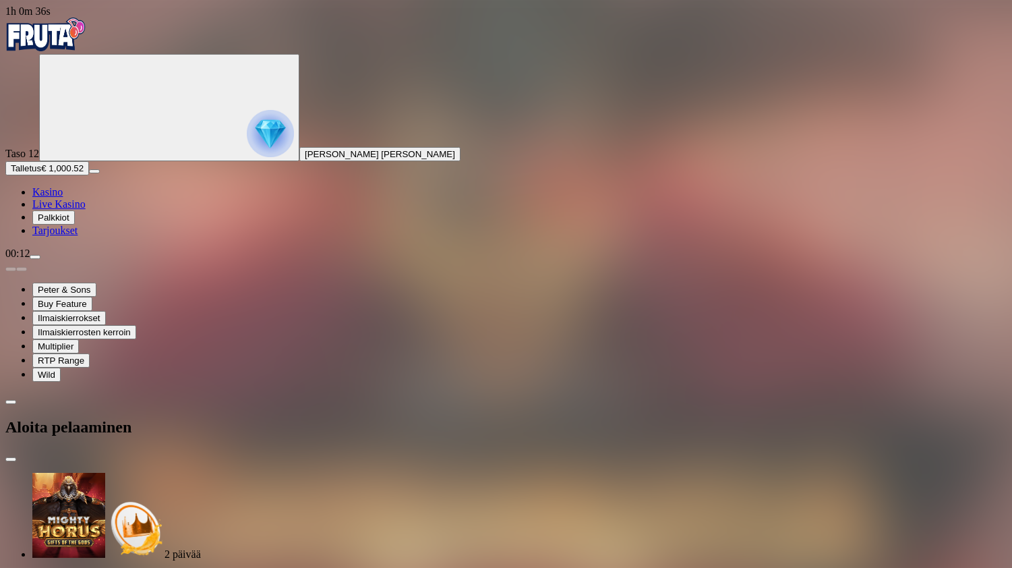
type input "*"
type input "***"
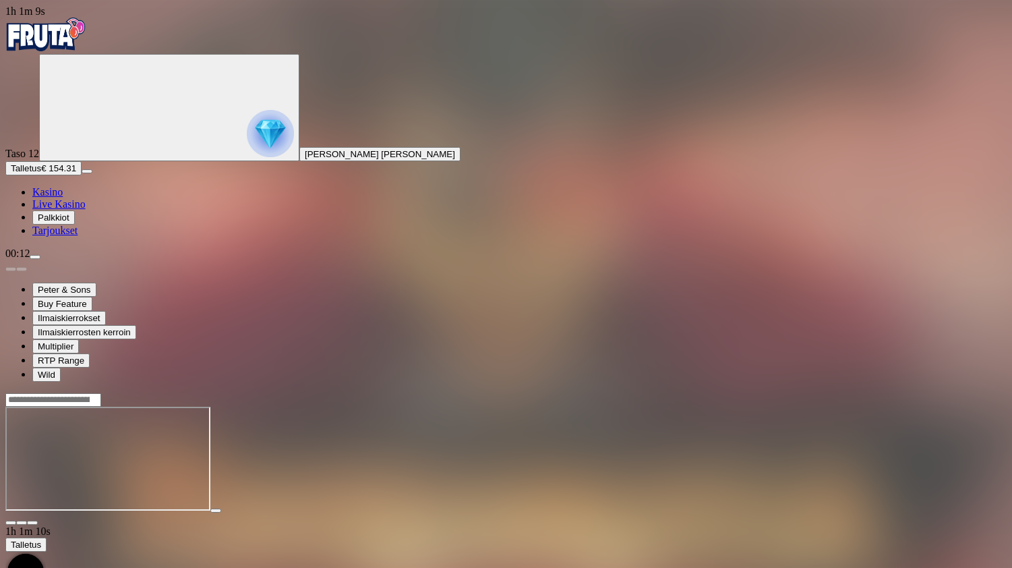
click at [71, 45] on img "Primary" at bounding box center [45, 35] width 81 height 34
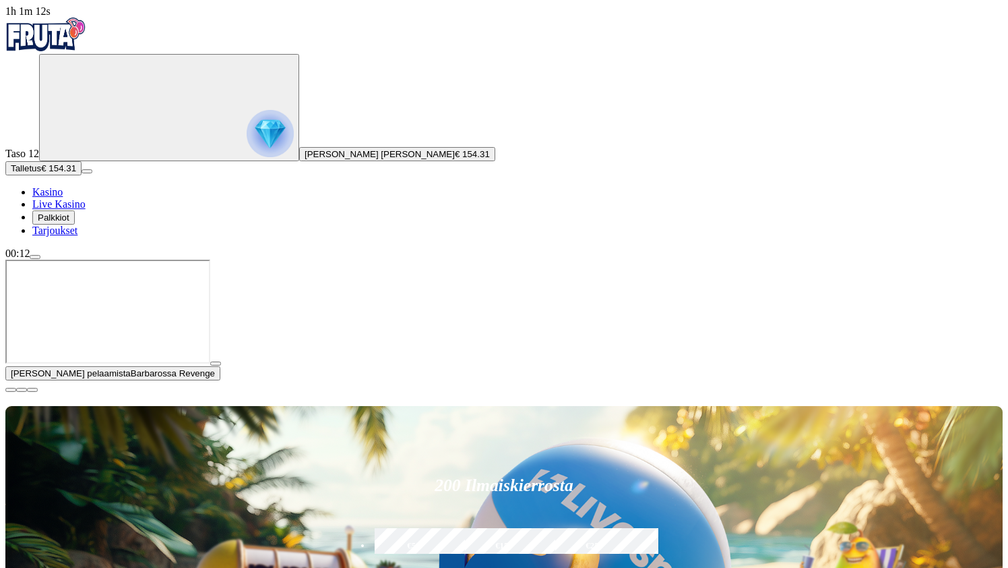
click at [11, 390] on span "close icon" at bounding box center [11, 390] width 0 height 0
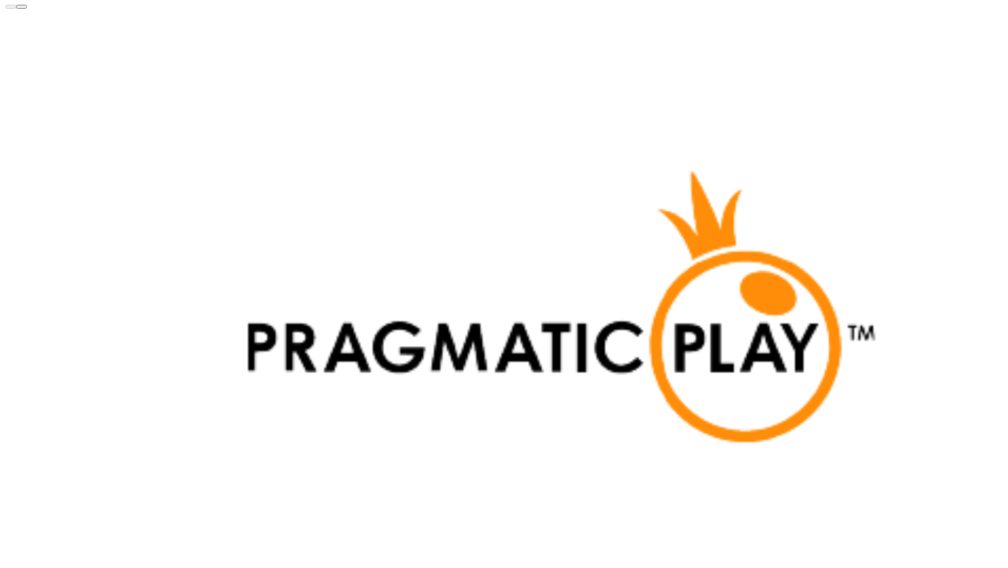
scroll to position [3113, 0]
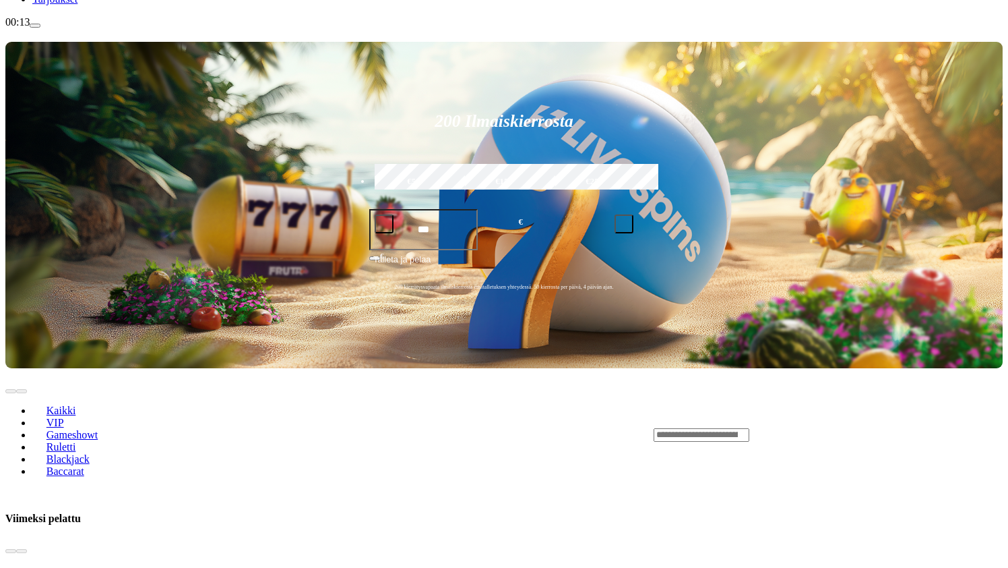
scroll to position [360, 0]
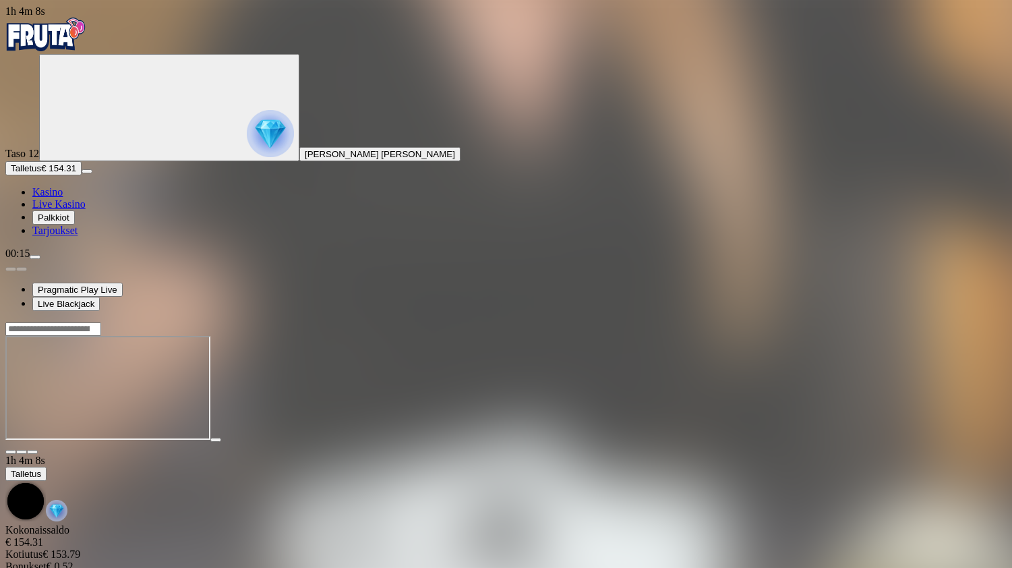
click at [11, 452] on span "close icon" at bounding box center [11, 452] width 0 height 0
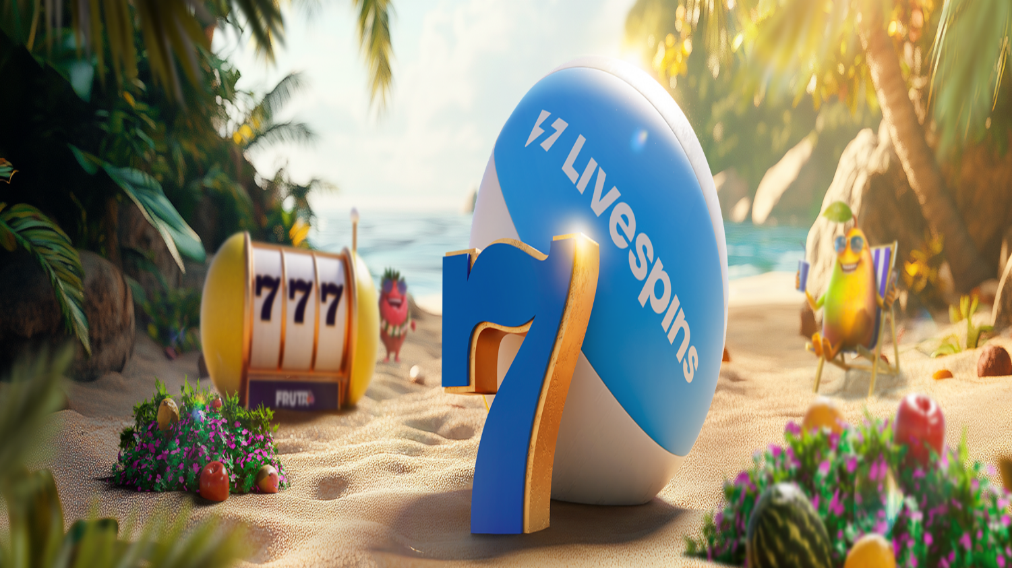
click at [158, 516] on span "Pelaa vastuullisesti" at bounding box center [120, 521] width 76 height 10
click at [58, 412] on button "Tappioraja" at bounding box center [31, 419] width 53 height 14
click at [84, 398] on button "Netto talletusraja" at bounding box center [44, 405] width 78 height 14
drag, startPoint x: 169, startPoint y: 21, endPoint x: 189, endPoint y: 40, distance: 28.6
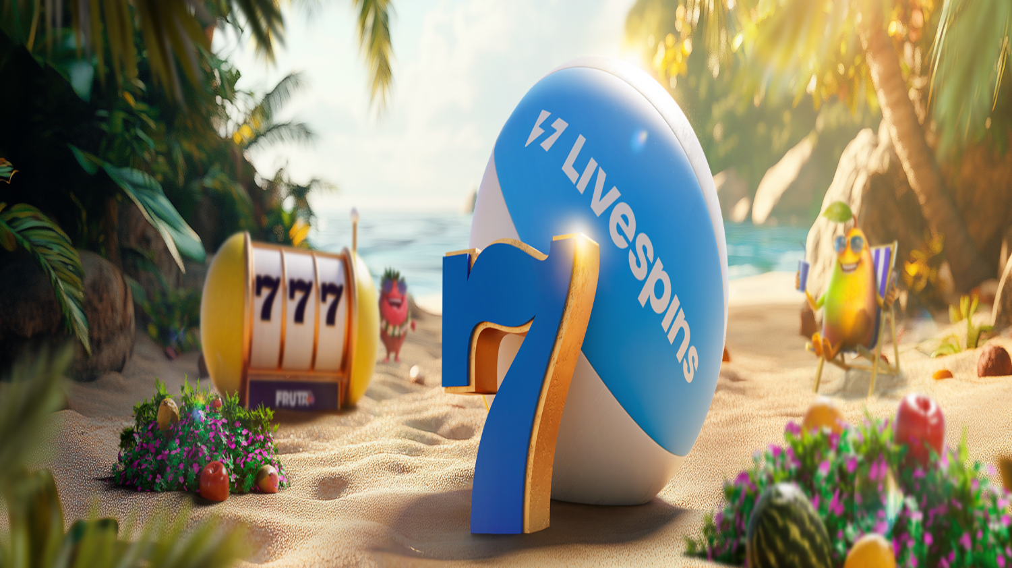
click at [11, 269] on span "chevron-left icon" at bounding box center [11, 269] width 0 height 0
click at [75, 530] on span "Pelitauko" at bounding box center [56, 535] width 37 height 10
click at [187, 479] on label "7 päivää" at bounding box center [168, 484] width 36 height 11
click at [71, 501] on button "Aloita aikalisä" at bounding box center [38, 508] width 66 height 14
drag, startPoint x: 213, startPoint y: 359, endPoint x: 233, endPoint y: 357, distance: 19.7
